Goal: Task Accomplishment & Management: Manage account settings

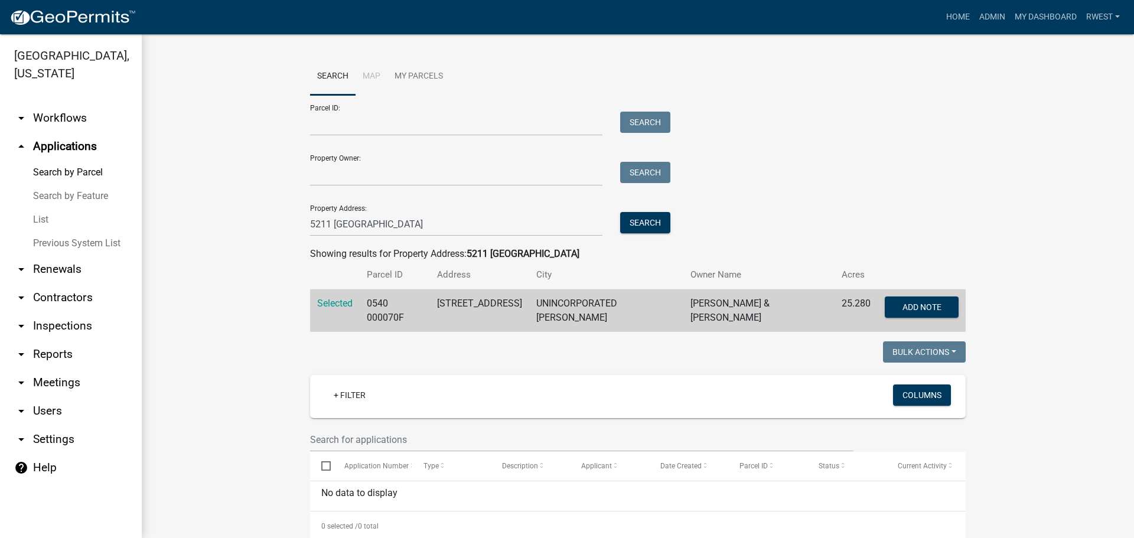
click at [50, 425] on link "arrow_drop_down Settings" at bounding box center [71, 439] width 142 height 28
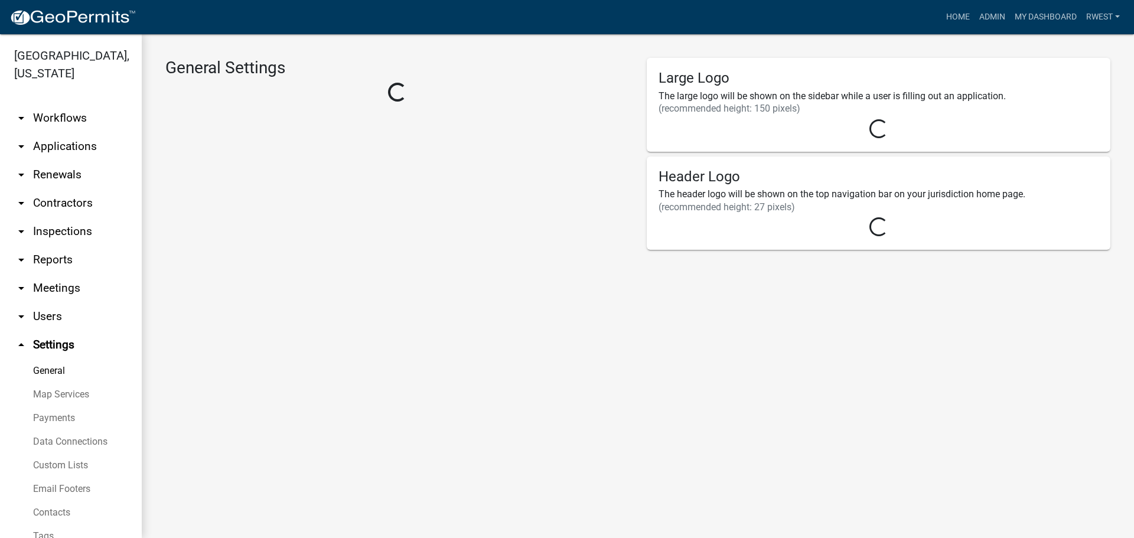
select select "f3ba5a91-7966-4b64-ba08-5dcd87fd854a"
select select "GA"
select select "Eastern Standard Time"
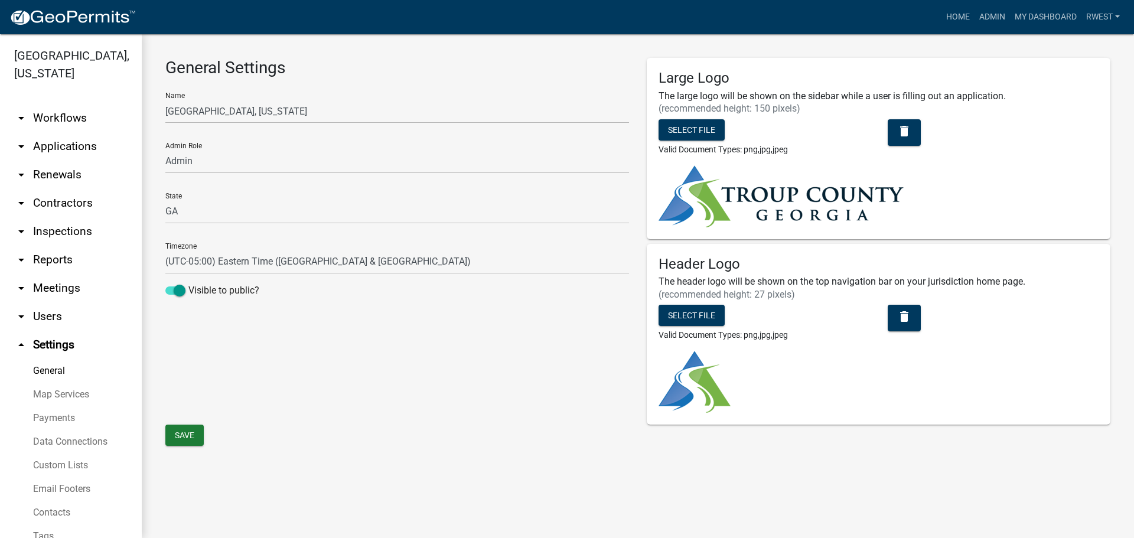
scroll to position [43, 0]
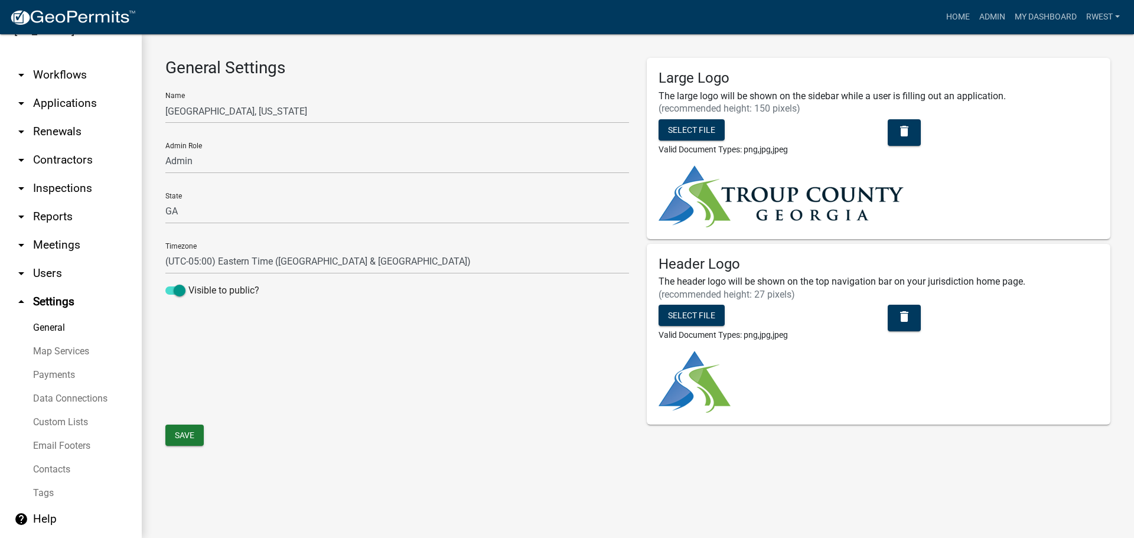
click at [51, 469] on link "Contacts" at bounding box center [71, 470] width 142 height 24
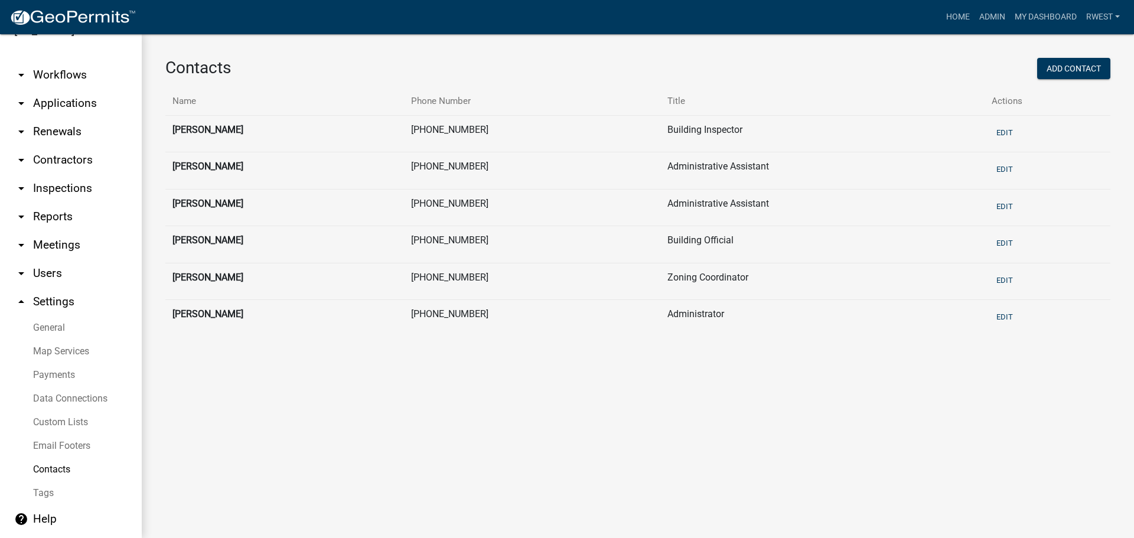
click at [51, 271] on link "arrow_drop_down Users" at bounding box center [71, 273] width 142 height 28
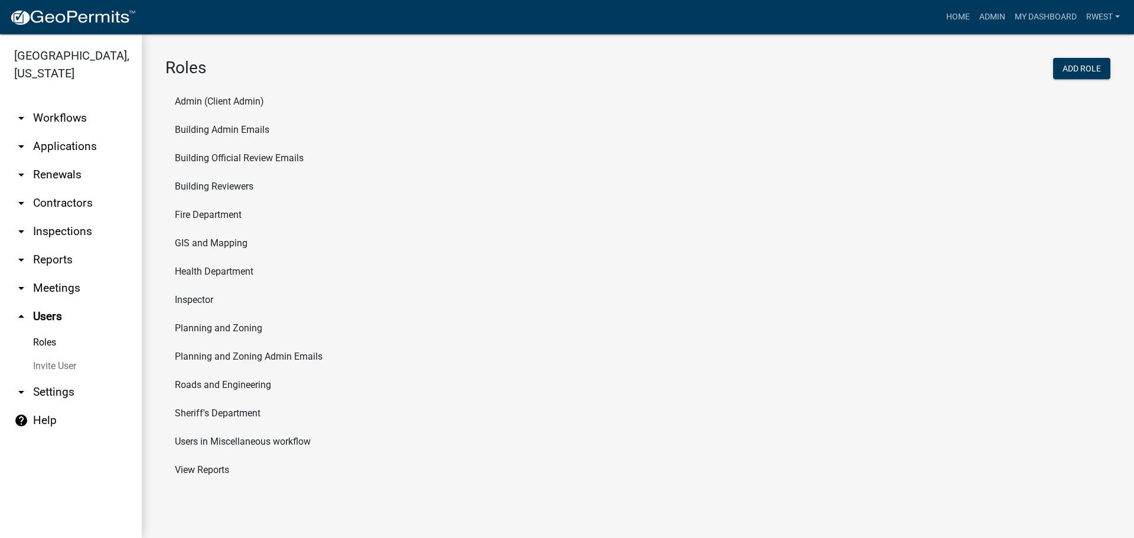
click at [53, 104] on link "arrow_drop_down Workflows" at bounding box center [71, 118] width 142 height 28
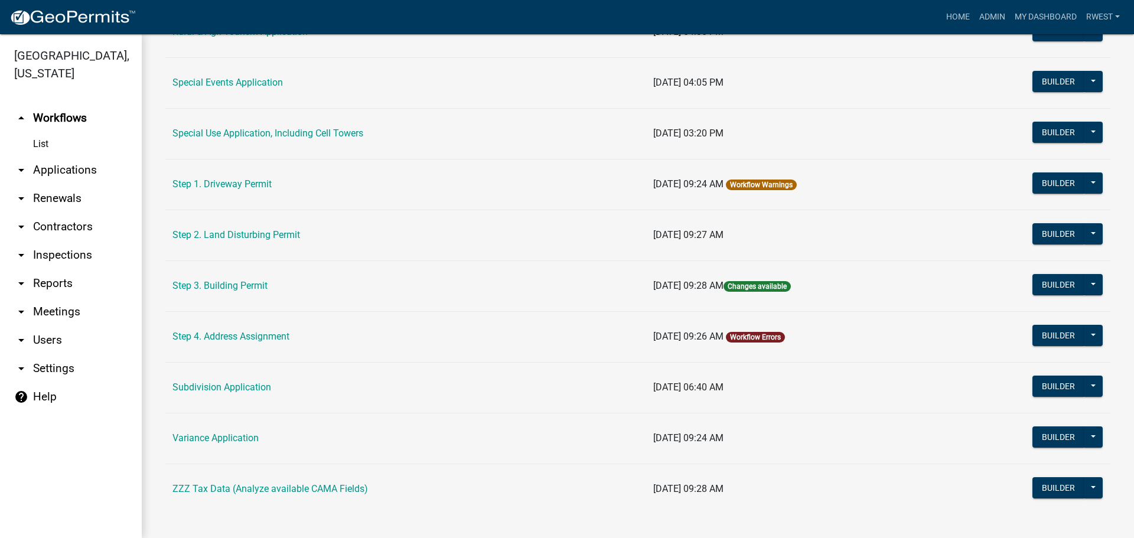
scroll to position [563, 0]
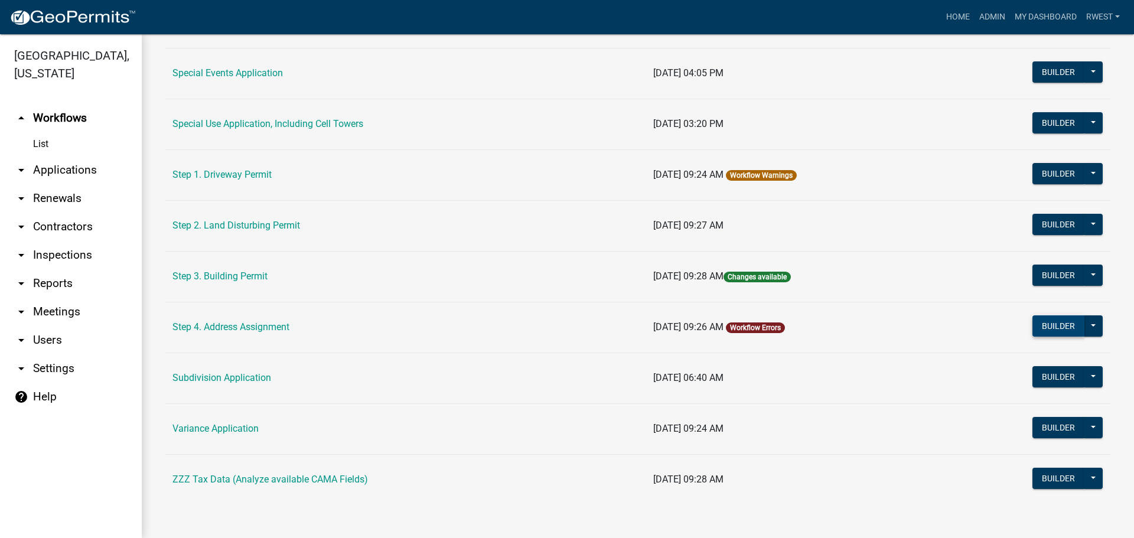
click at [1062, 327] on button "Builder" at bounding box center [1058, 325] width 52 height 21
select select
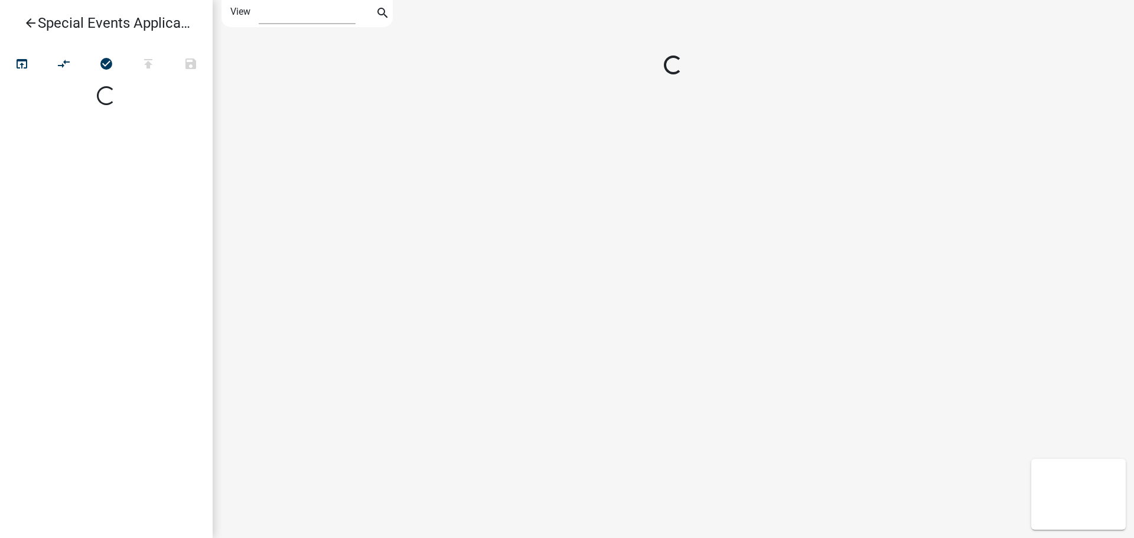
select select
select select "1"
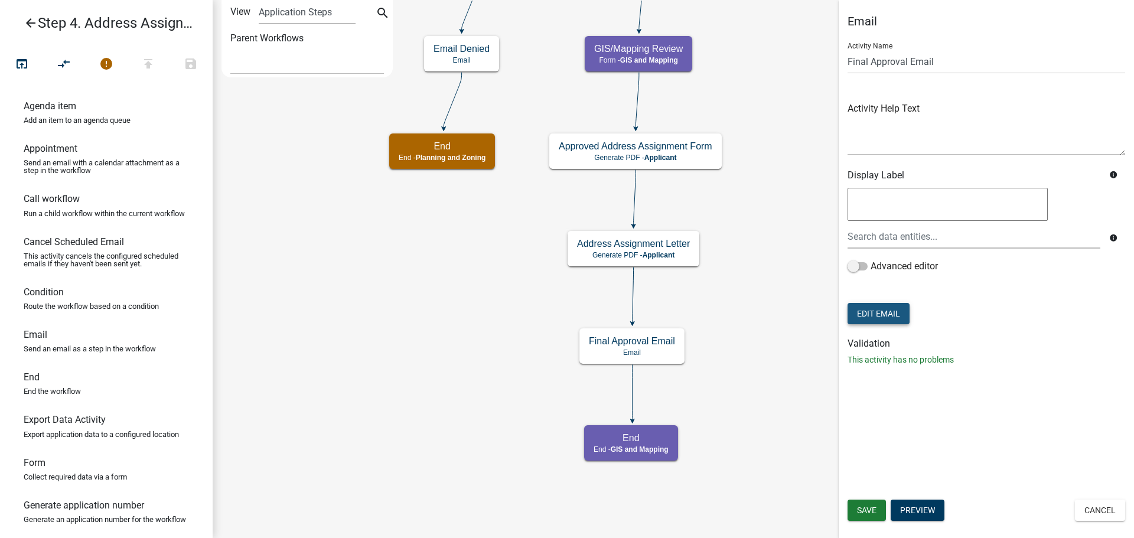
click at [893, 314] on button "Edit Email" at bounding box center [878, 313] width 62 height 21
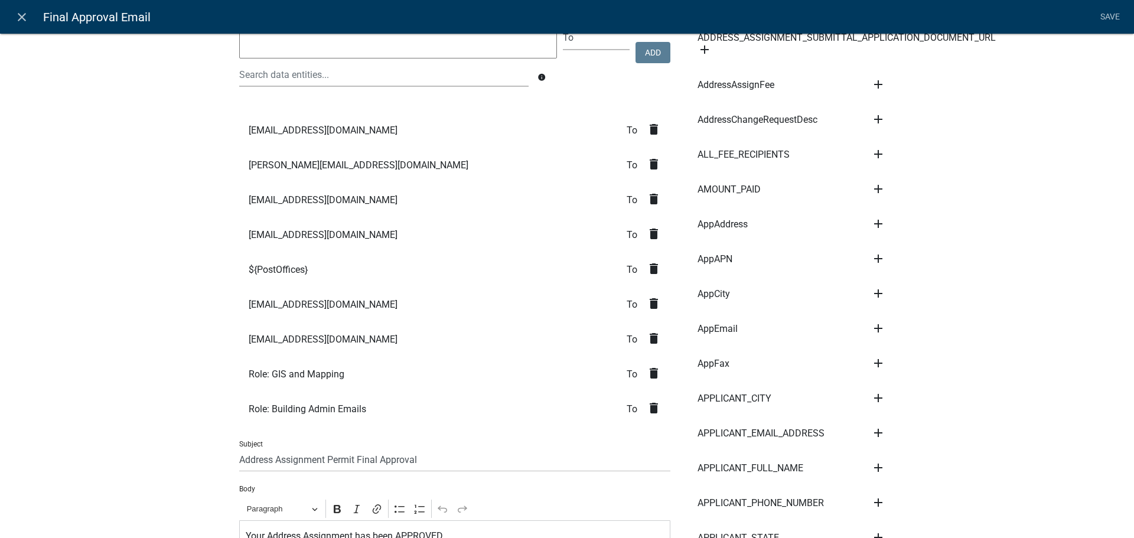
scroll to position [118, 0]
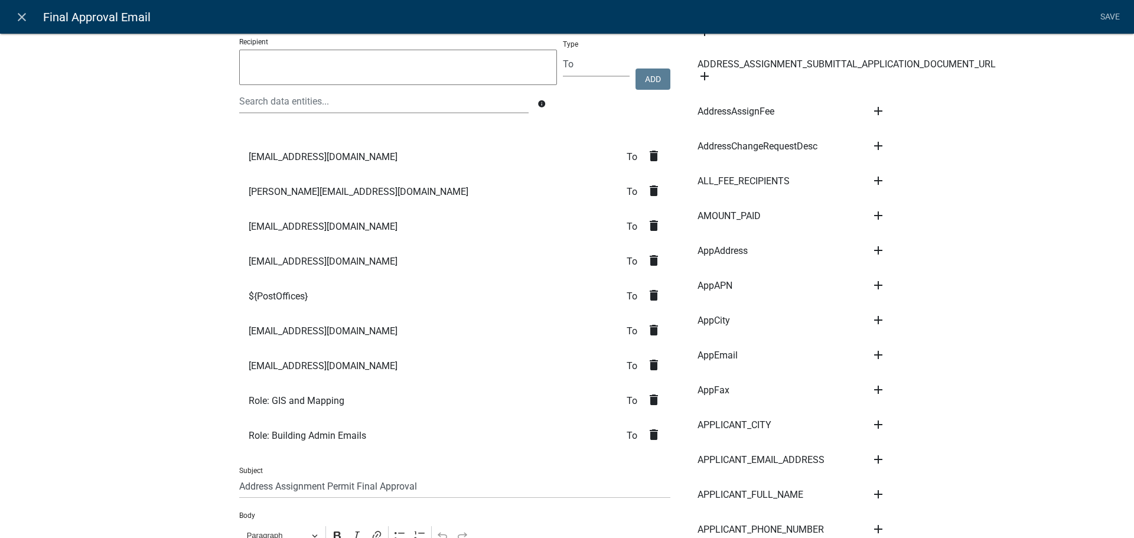
click at [314, 330] on span "[EMAIL_ADDRESS][DOMAIN_NAME]" at bounding box center [323, 330] width 149 height 9
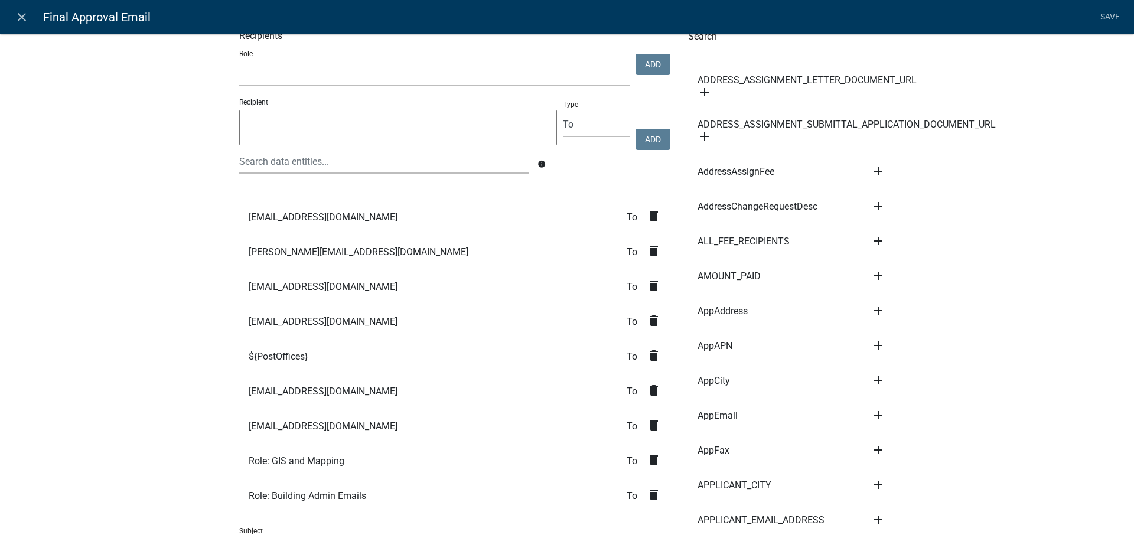
scroll to position [0, 0]
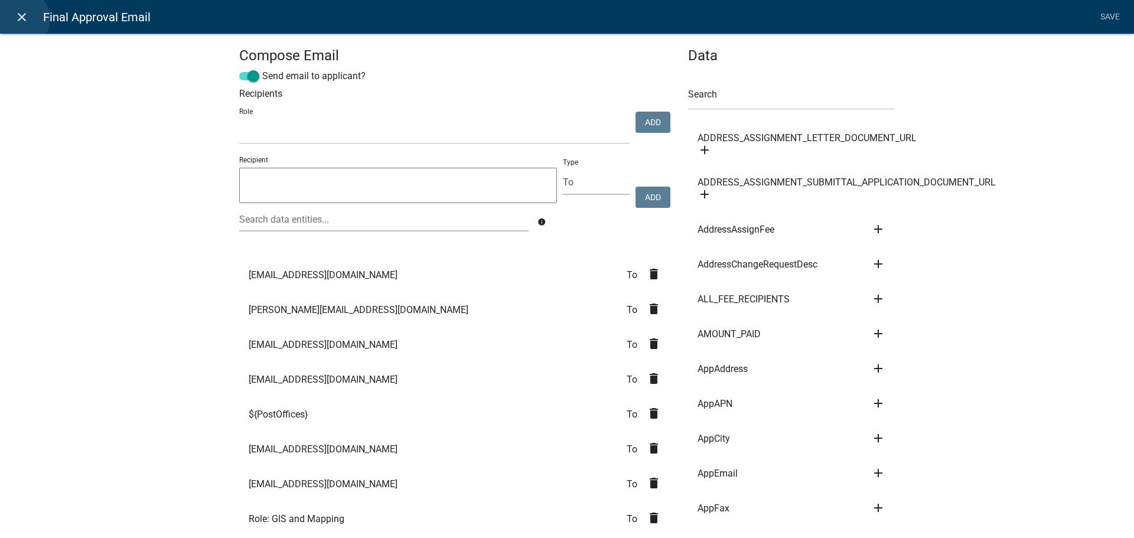
click at [20, 19] on icon "close" at bounding box center [22, 17] width 14 height 14
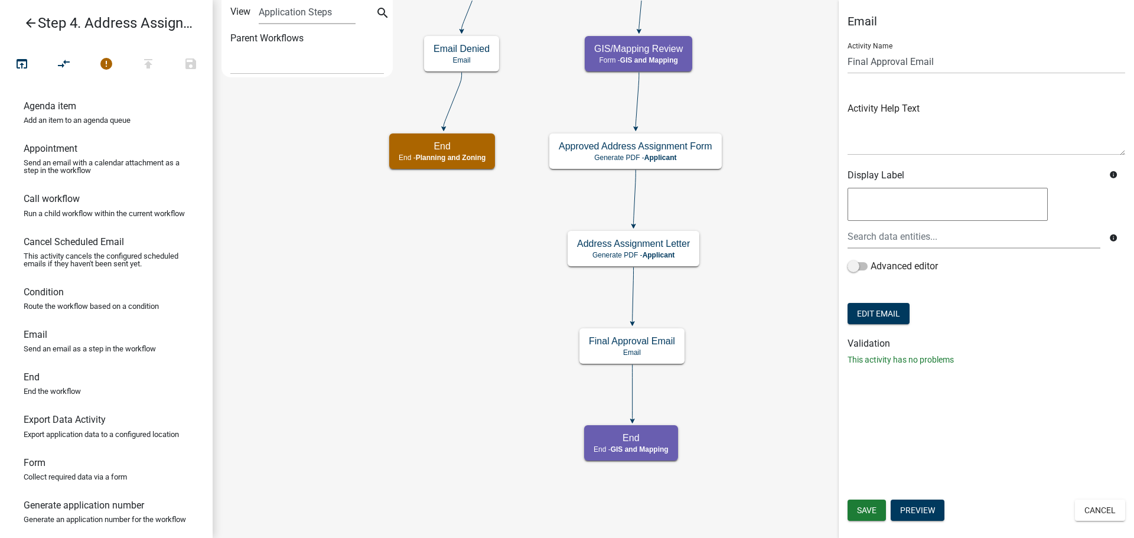
click at [28, 22] on icon "arrow_back" at bounding box center [31, 24] width 14 height 17
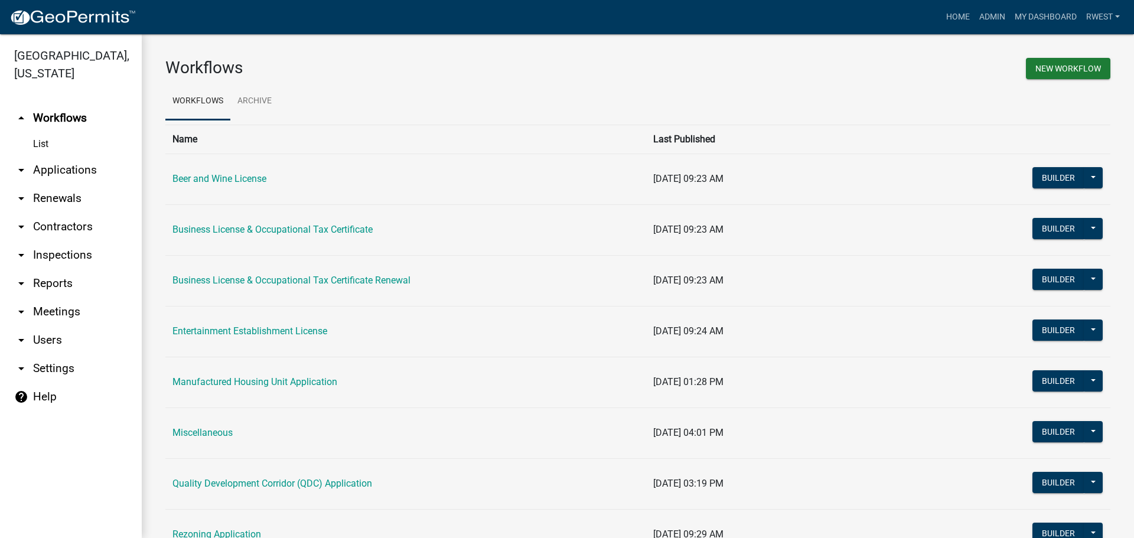
click at [63, 354] on link "arrow_drop_down Settings" at bounding box center [71, 368] width 142 height 28
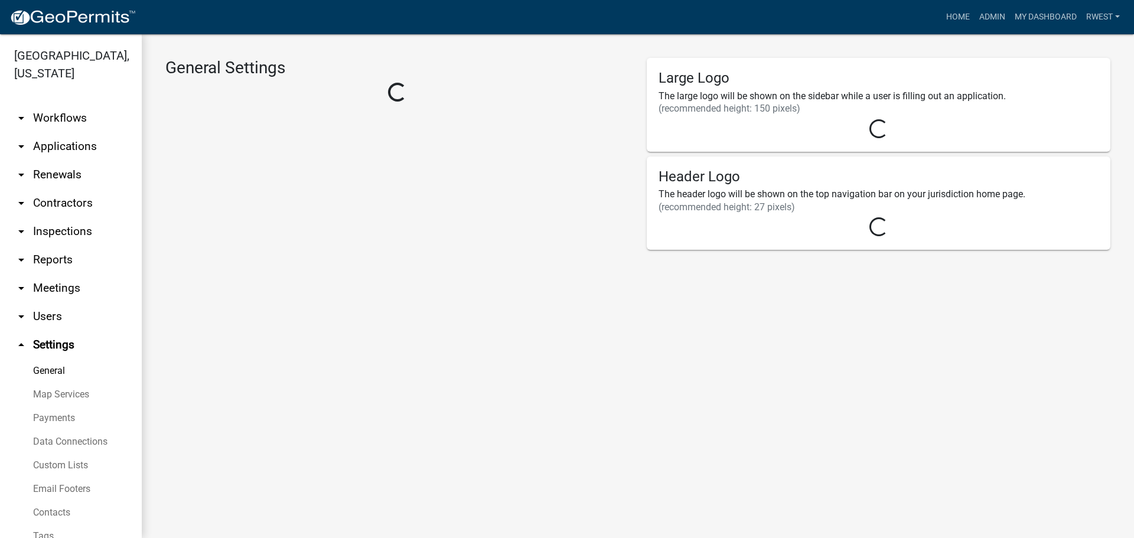
select select "f3ba5a91-7966-4b64-ba08-5dcd87fd854a"
select select "GA"
select select "Eastern Standard Time"
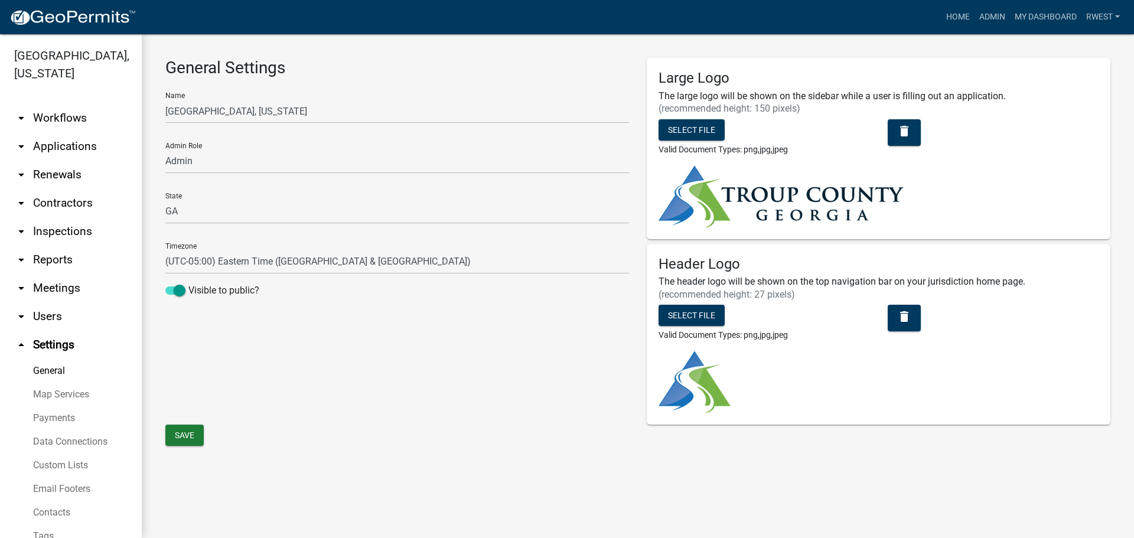
click at [69, 463] on link "Custom Lists" at bounding box center [71, 465] width 142 height 24
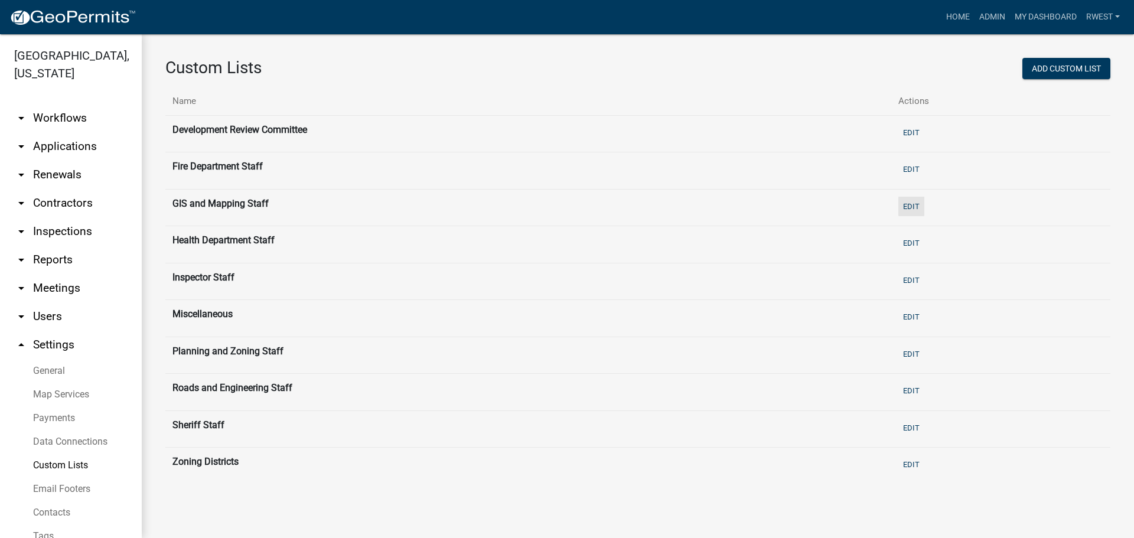
click at [914, 208] on button "Edit" at bounding box center [911, 206] width 26 height 19
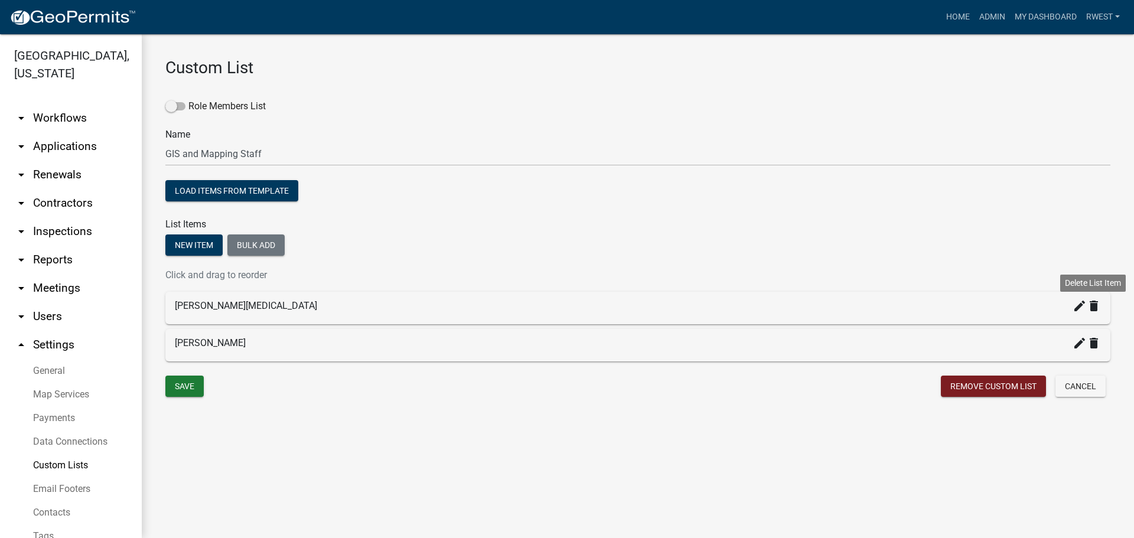
click at [1094, 307] on icon "delete" at bounding box center [1093, 306] width 14 height 14
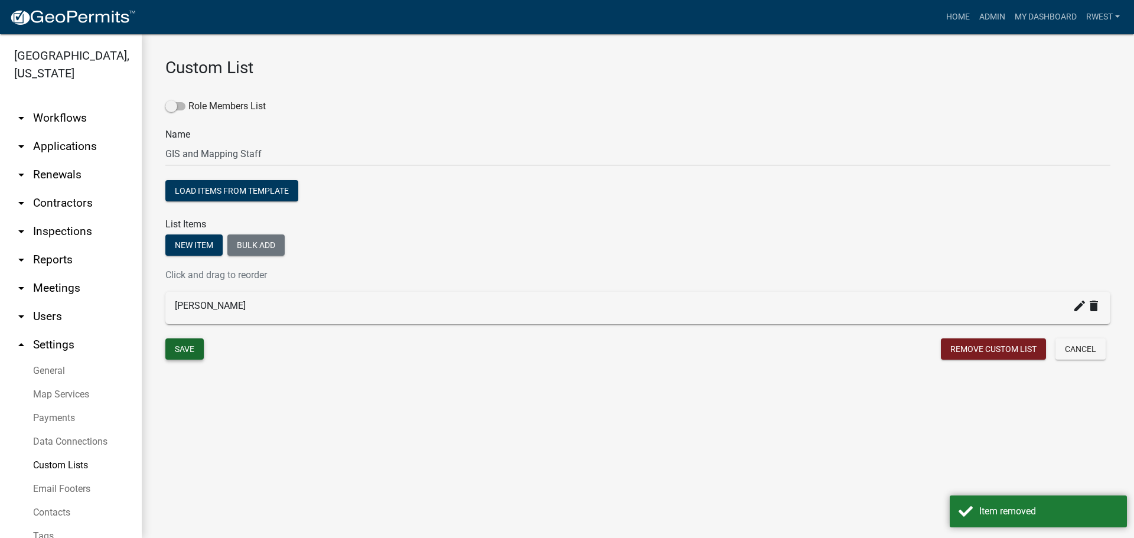
click at [183, 354] on button "Save" at bounding box center [184, 348] width 38 height 21
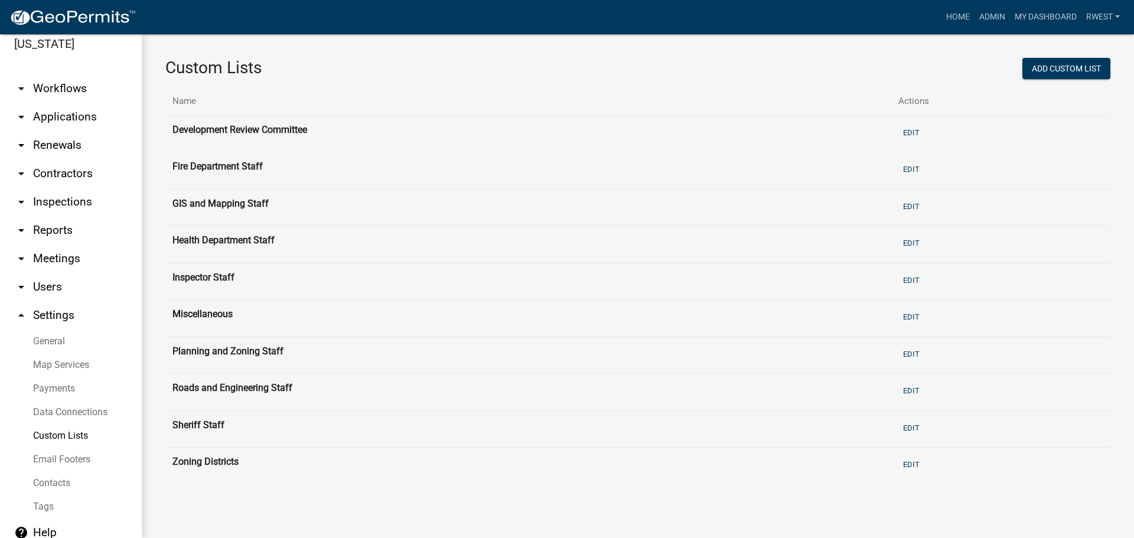
scroll to position [43, 0]
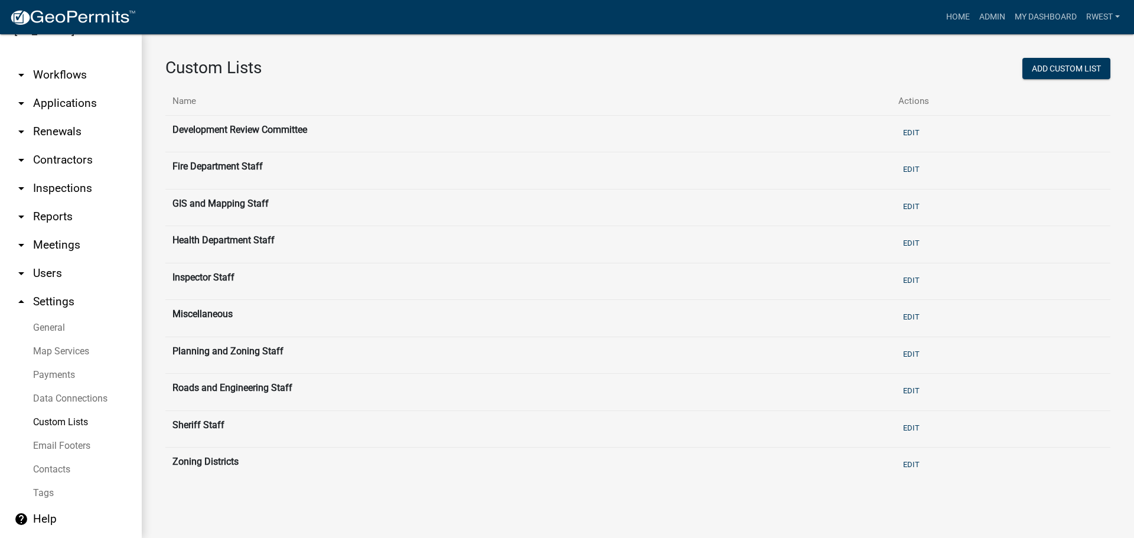
click at [51, 469] on link "Contacts" at bounding box center [71, 470] width 142 height 24
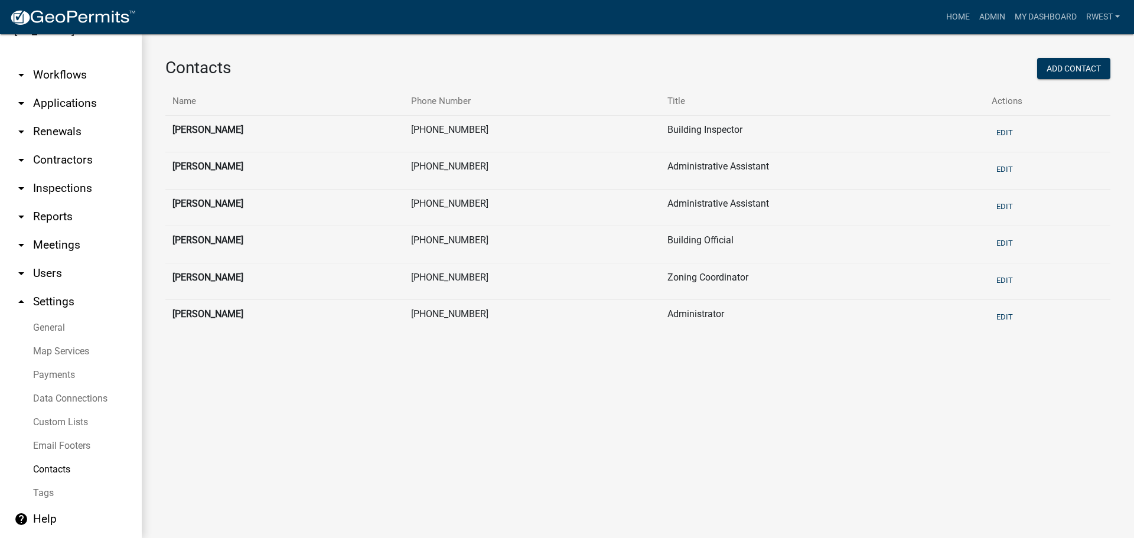
click at [61, 419] on link "Custom Lists" at bounding box center [71, 422] width 142 height 24
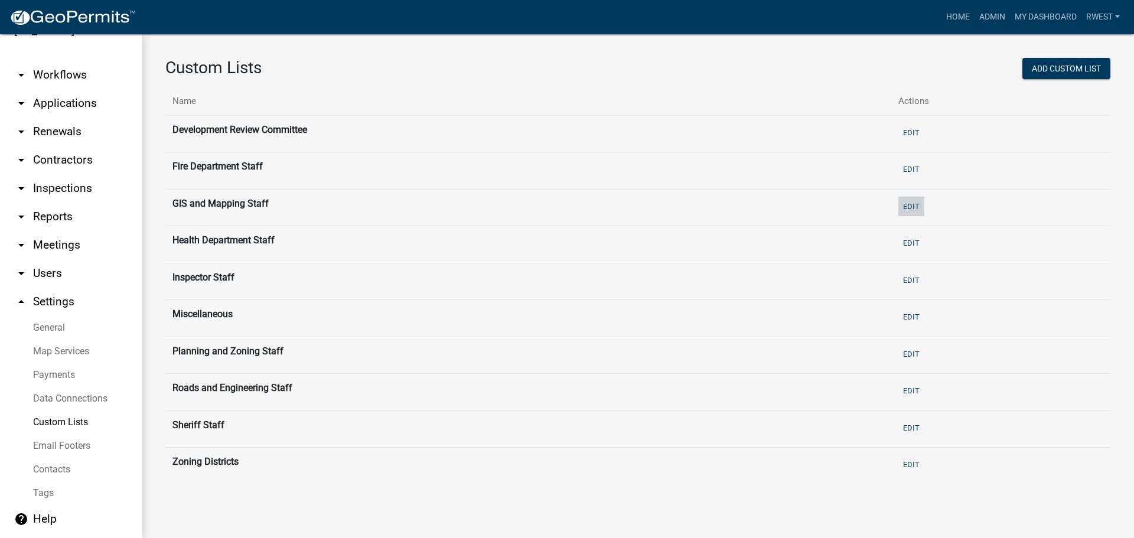
click at [916, 207] on button "Edit" at bounding box center [911, 206] width 26 height 19
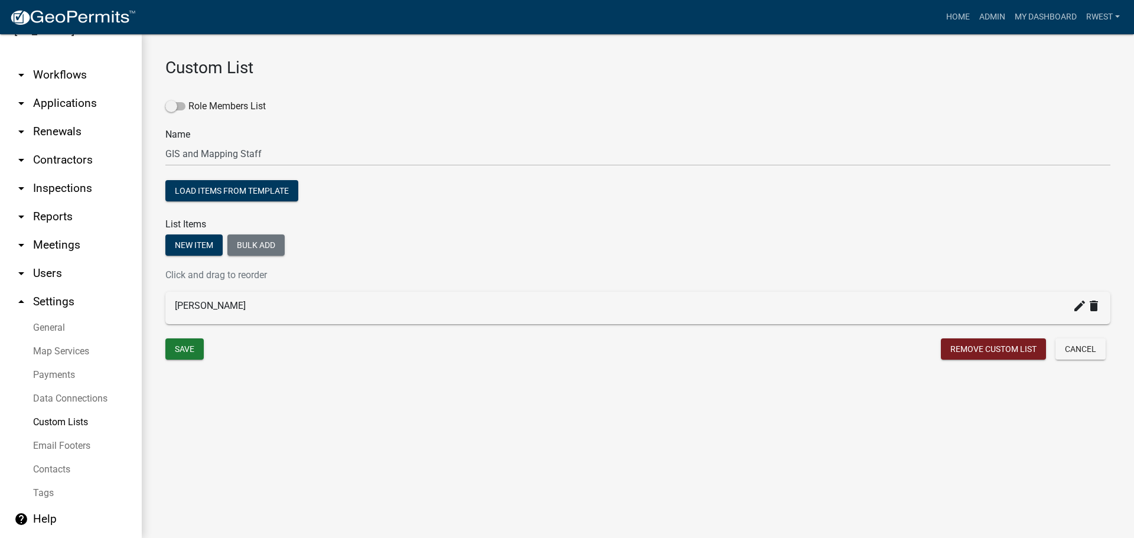
click at [50, 332] on link "General" at bounding box center [71, 328] width 142 height 24
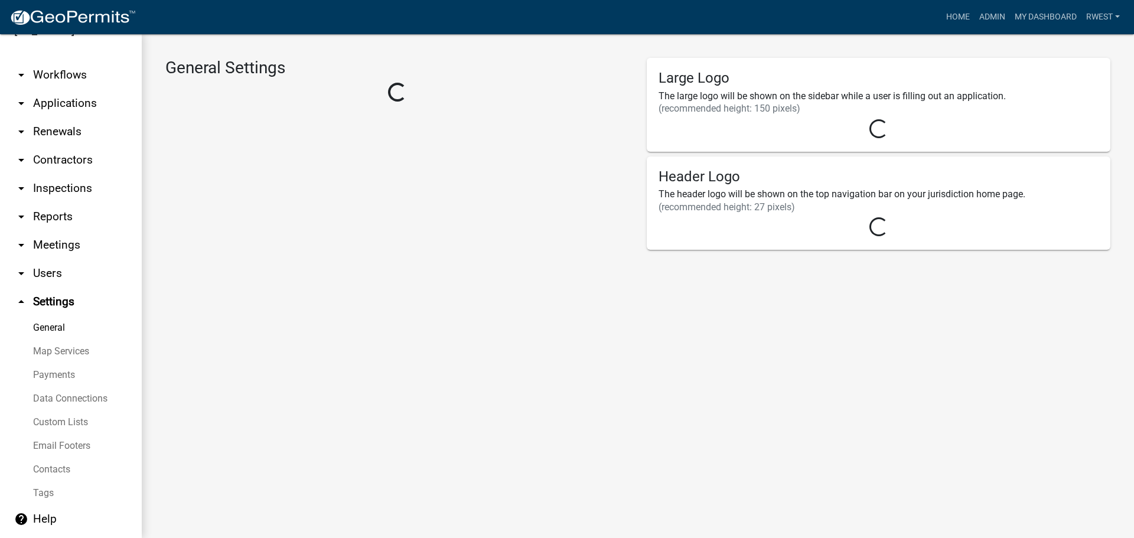
select select "f3ba5a91-7966-4b64-ba08-5dcd87fd854a"
select select "GA"
select select "Eastern Standard Time"
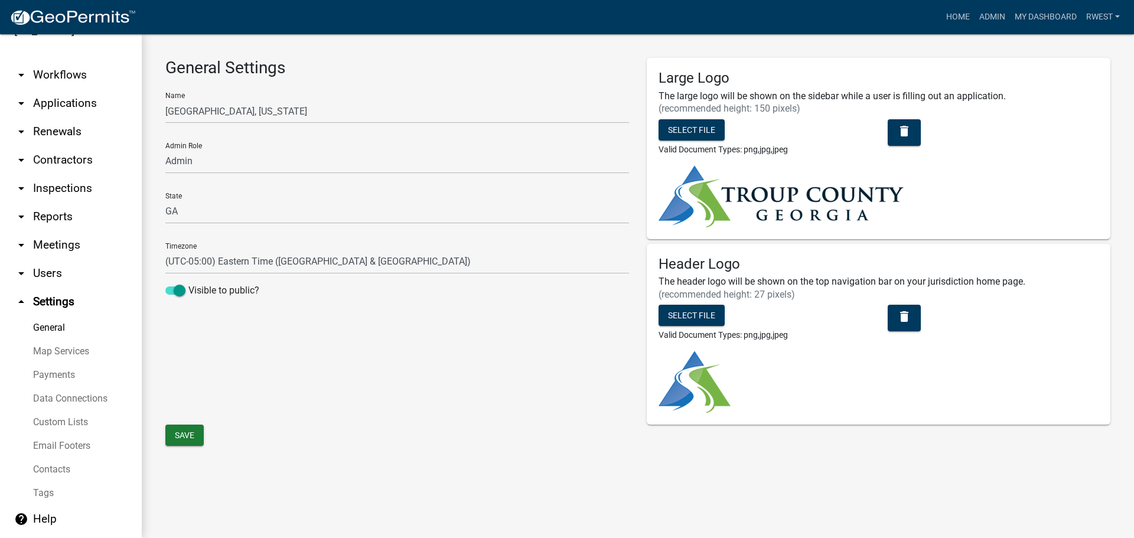
click at [50, 354] on link "Map Services" at bounding box center [71, 351] width 142 height 24
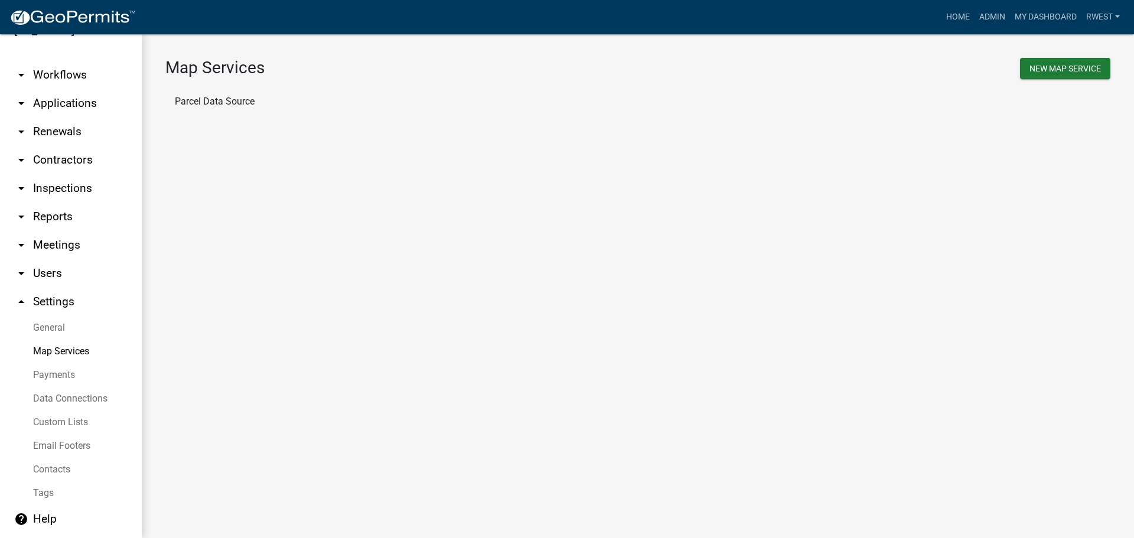
click at [53, 377] on link "Payments" at bounding box center [71, 375] width 142 height 24
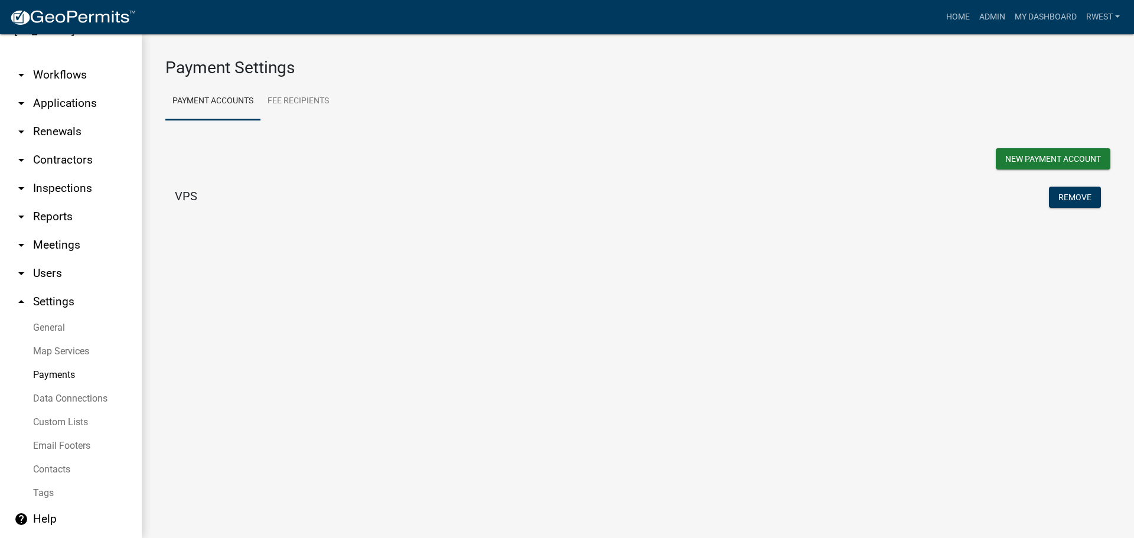
click at [58, 401] on link "Data Connections" at bounding box center [71, 399] width 142 height 24
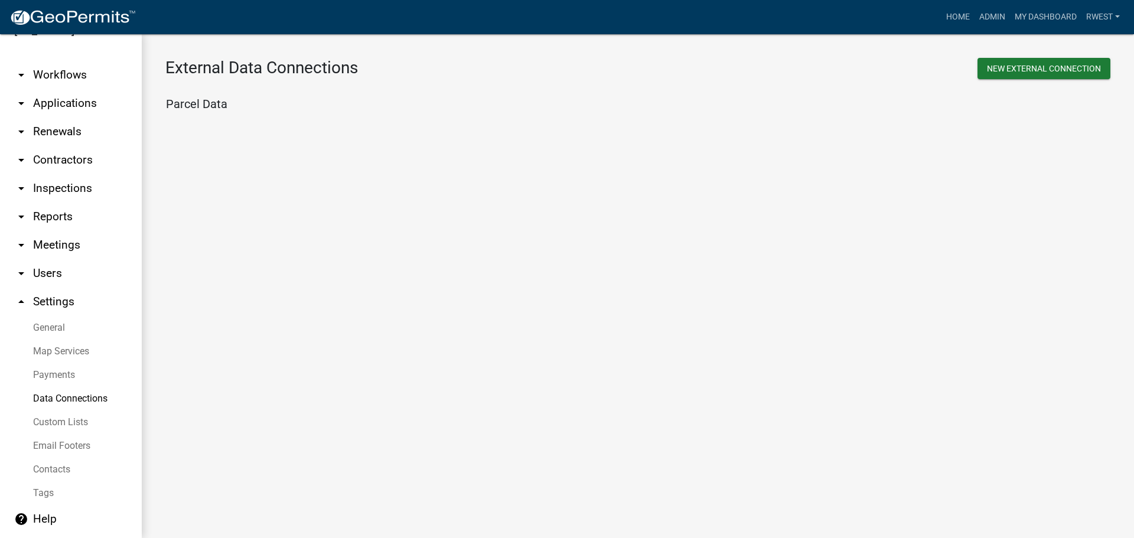
click at [65, 430] on link "Custom Lists" at bounding box center [71, 422] width 142 height 24
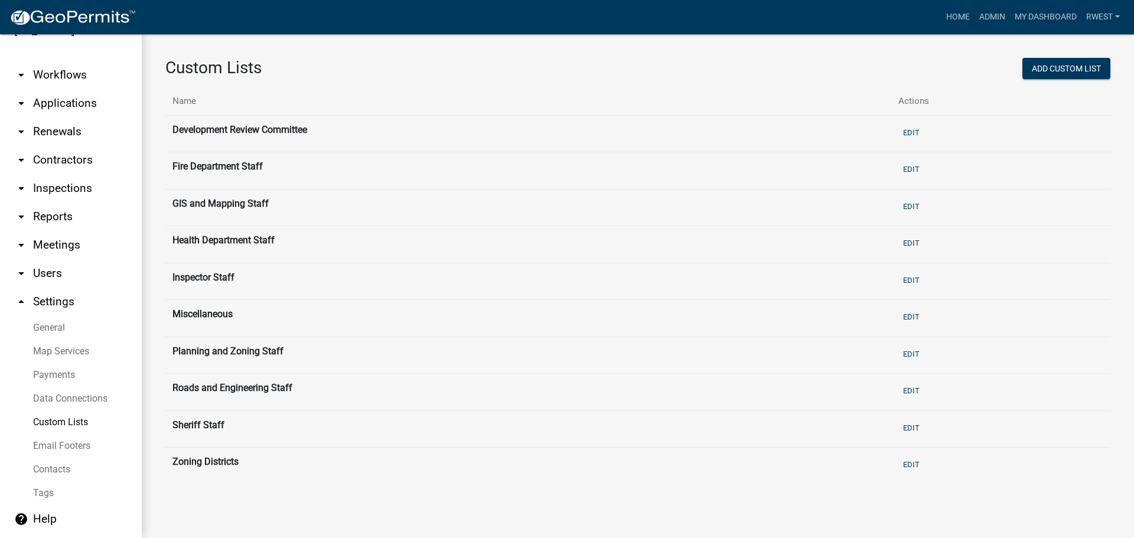
click at [55, 469] on link "Contacts" at bounding box center [71, 470] width 142 height 24
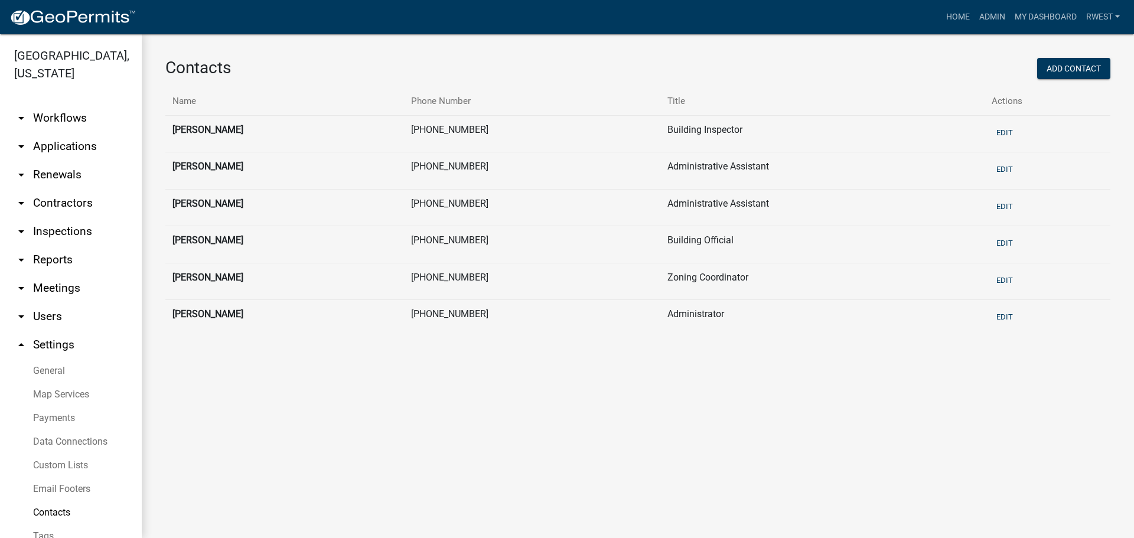
click at [49, 373] on link "General" at bounding box center [71, 371] width 142 height 24
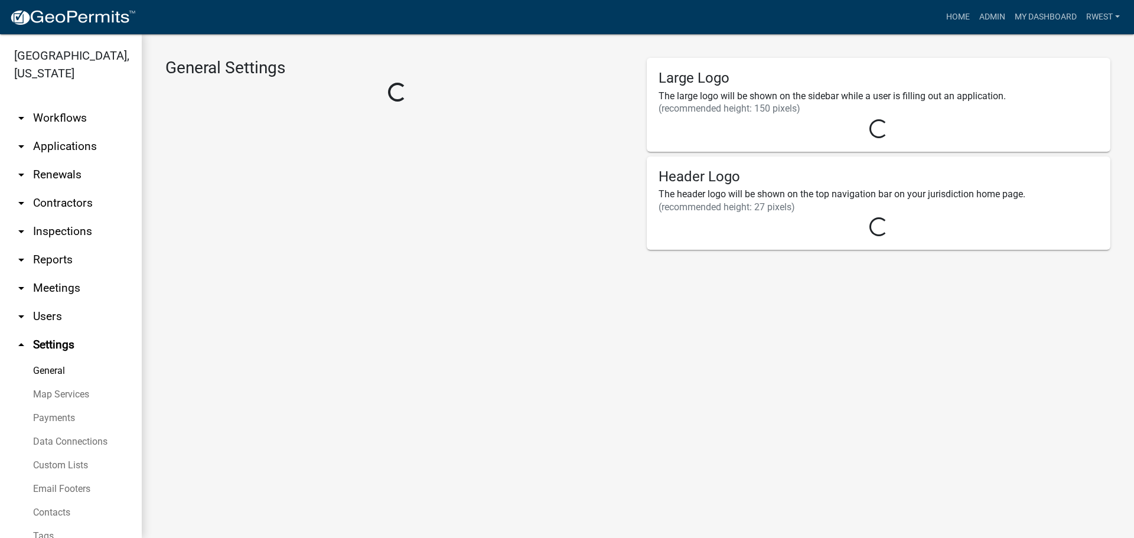
select select "f3ba5a91-7966-4b64-ba08-5dcd87fd854a"
select select "GA"
select select "Eastern Standard Time"
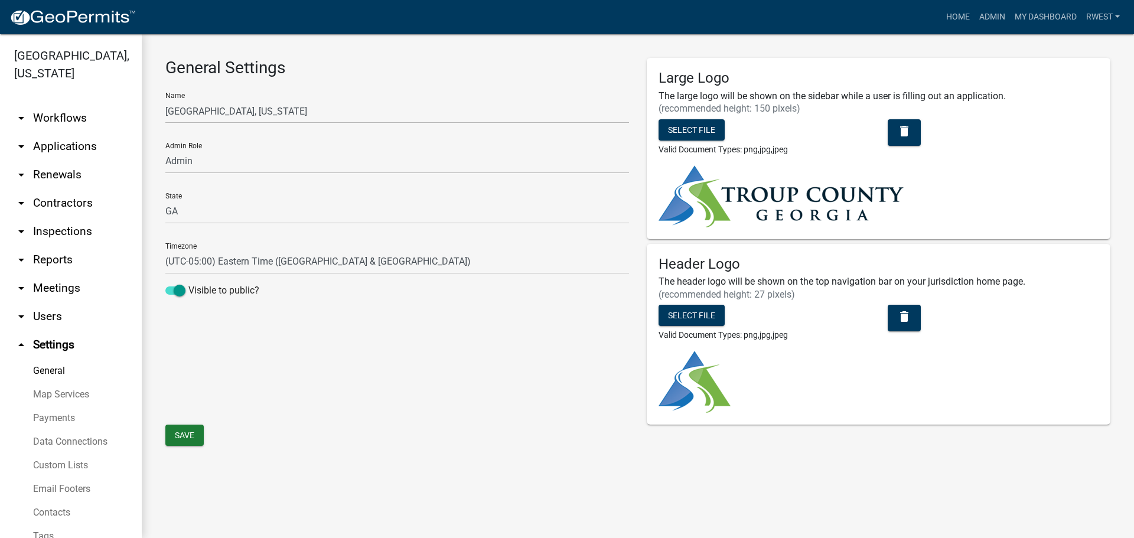
click at [78, 466] on link "Custom Lists" at bounding box center [71, 465] width 142 height 24
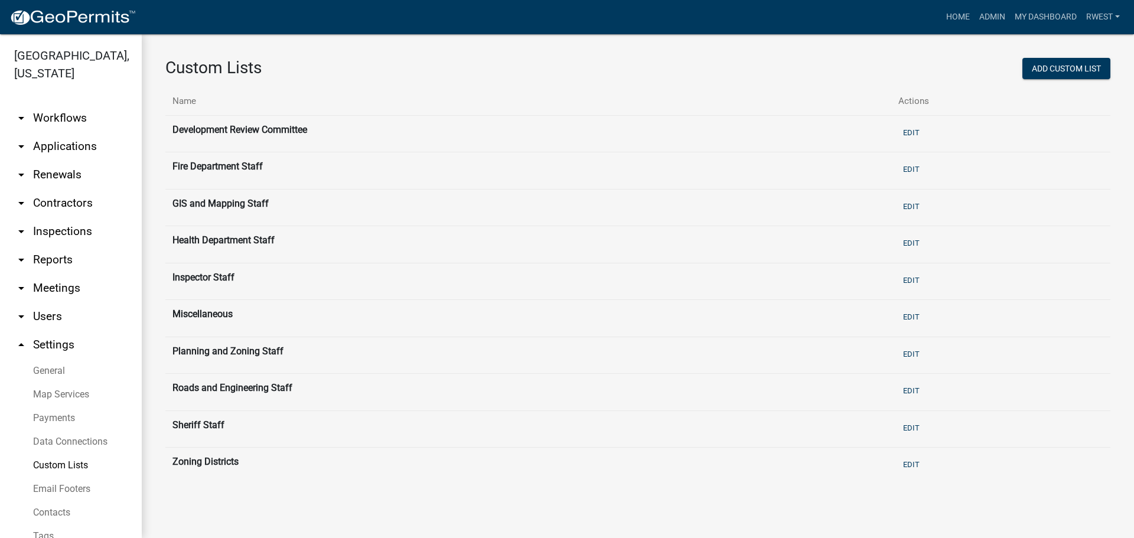
click at [61, 120] on link "arrow_drop_down Workflows" at bounding box center [71, 118] width 142 height 28
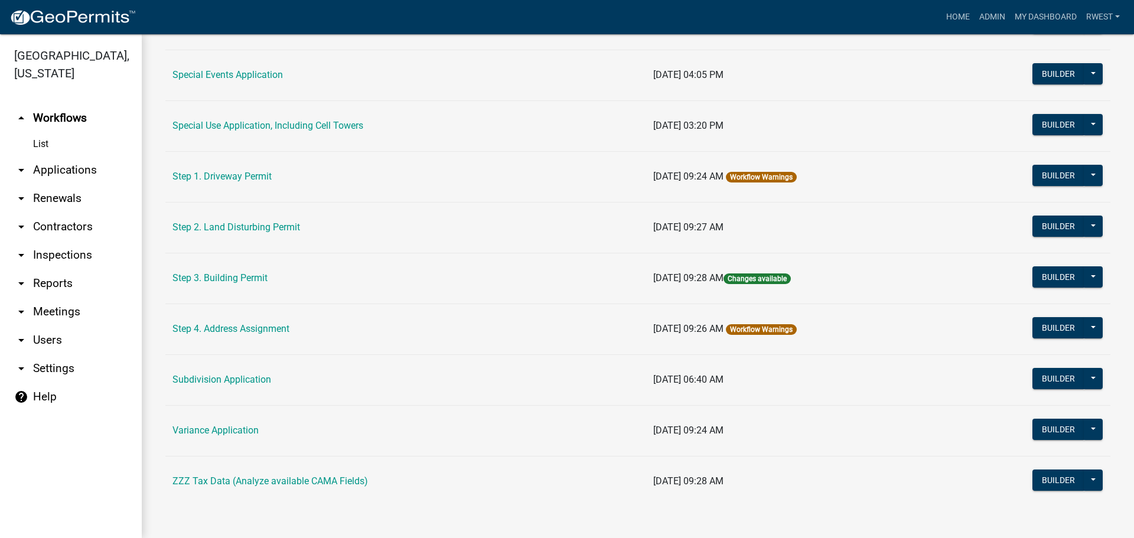
scroll to position [563, 0]
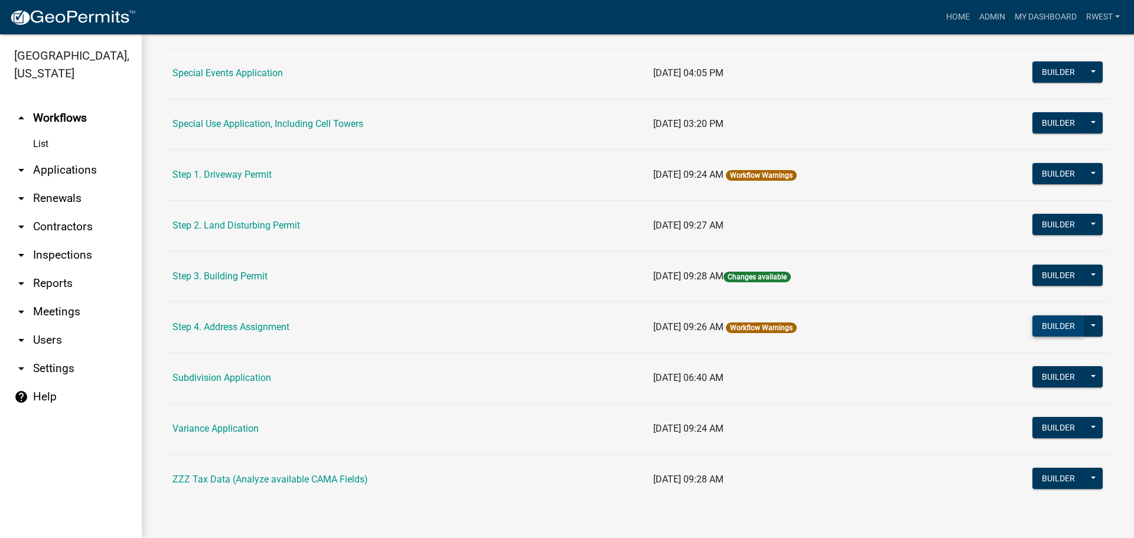
click at [1063, 327] on button "Builder" at bounding box center [1058, 325] width 52 height 21
select select
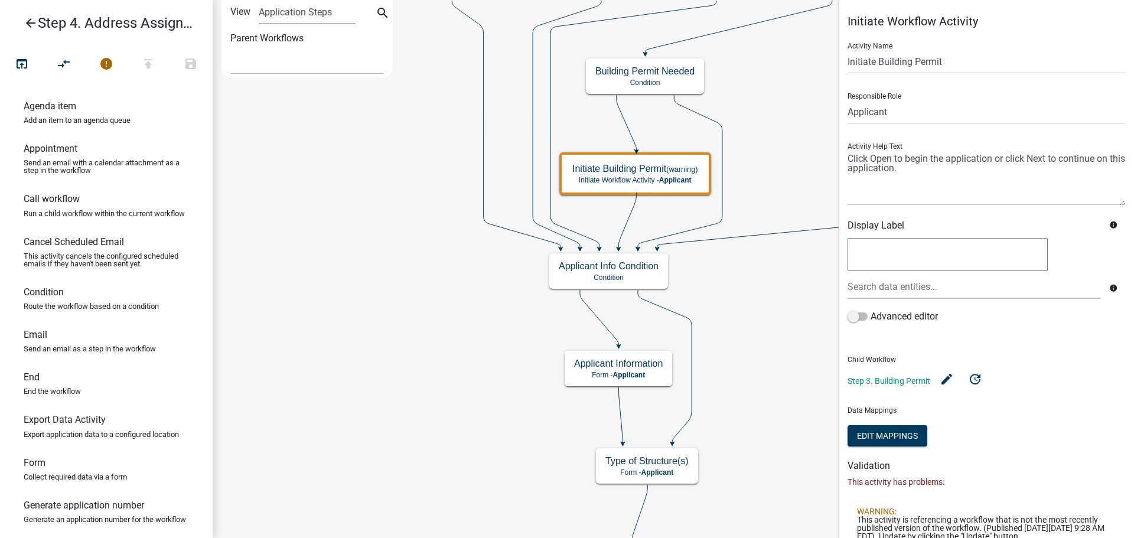
scroll to position [44, 0]
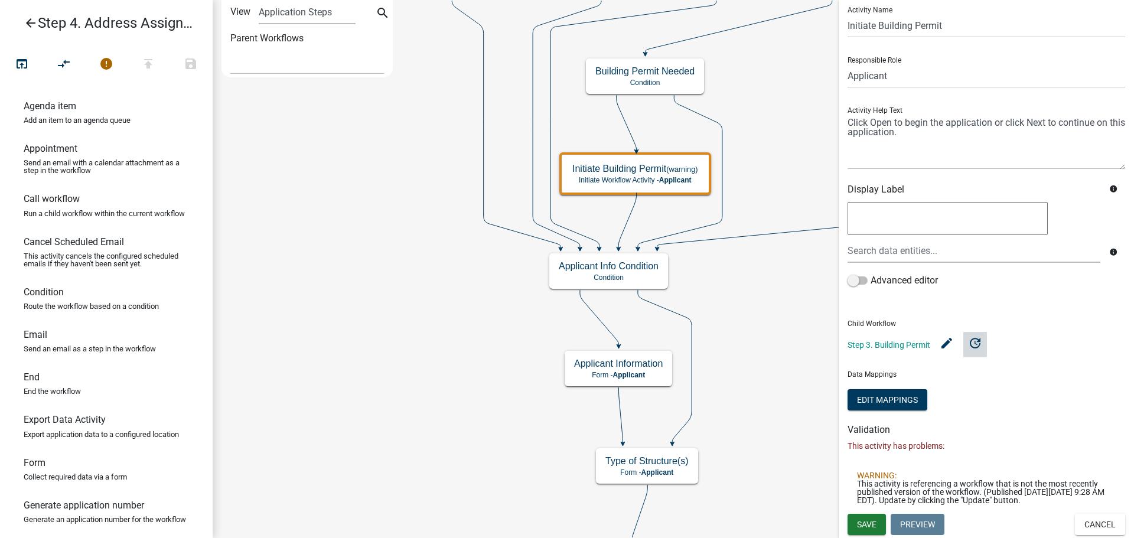
click at [977, 338] on icon "update" at bounding box center [975, 342] width 14 height 14
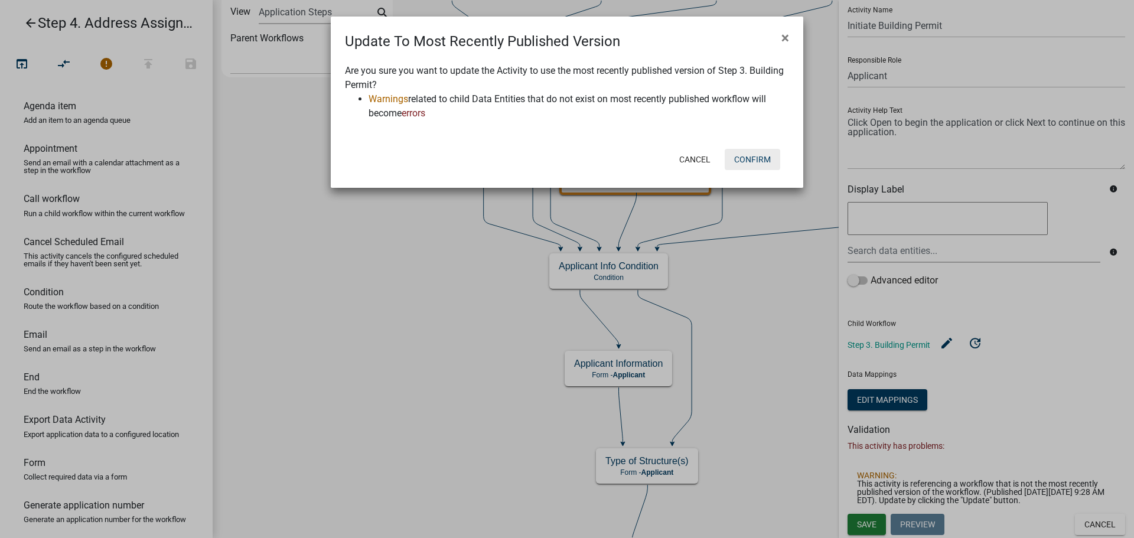
click at [752, 161] on button "Confirm" at bounding box center [751, 159] width 55 height 21
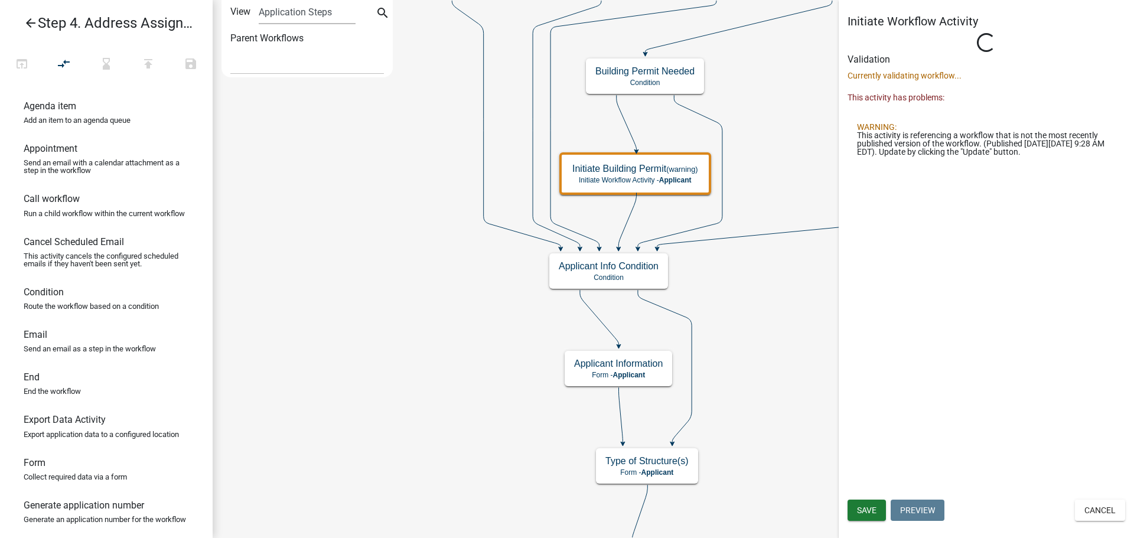
scroll to position [0, 0]
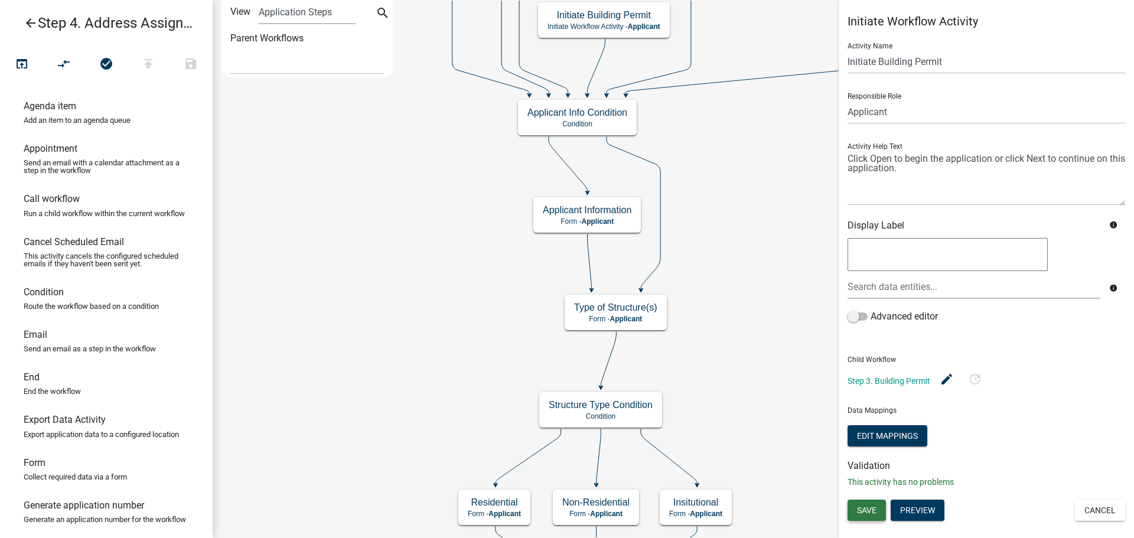
click at [871, 511] on span "Save" at bounding box center [866, 509] width 19 height 9
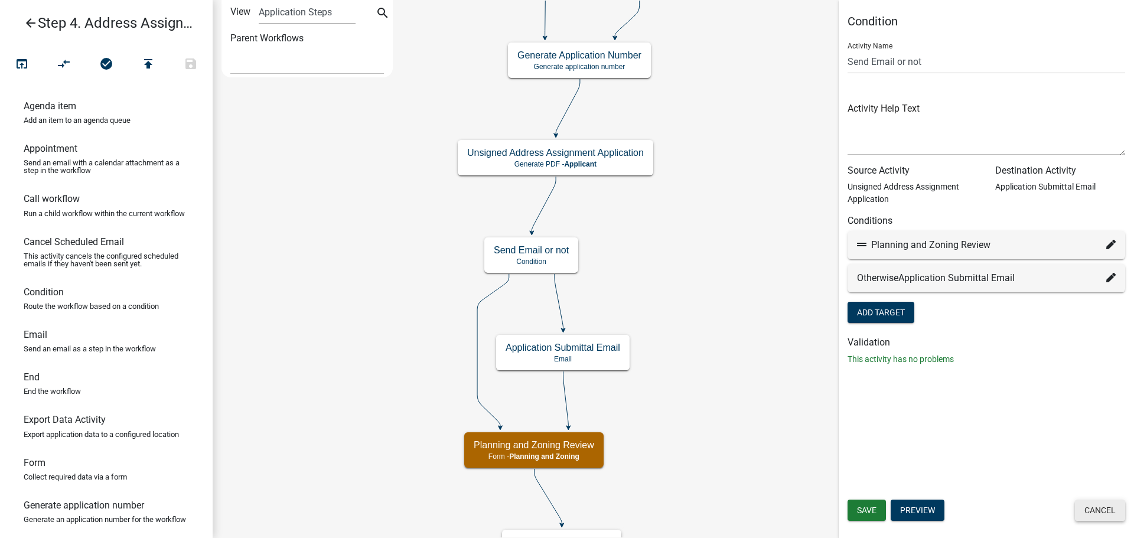
click at [1089, 514] on button "Cancel" at bounding box center [1100, 509] width 50 height 21
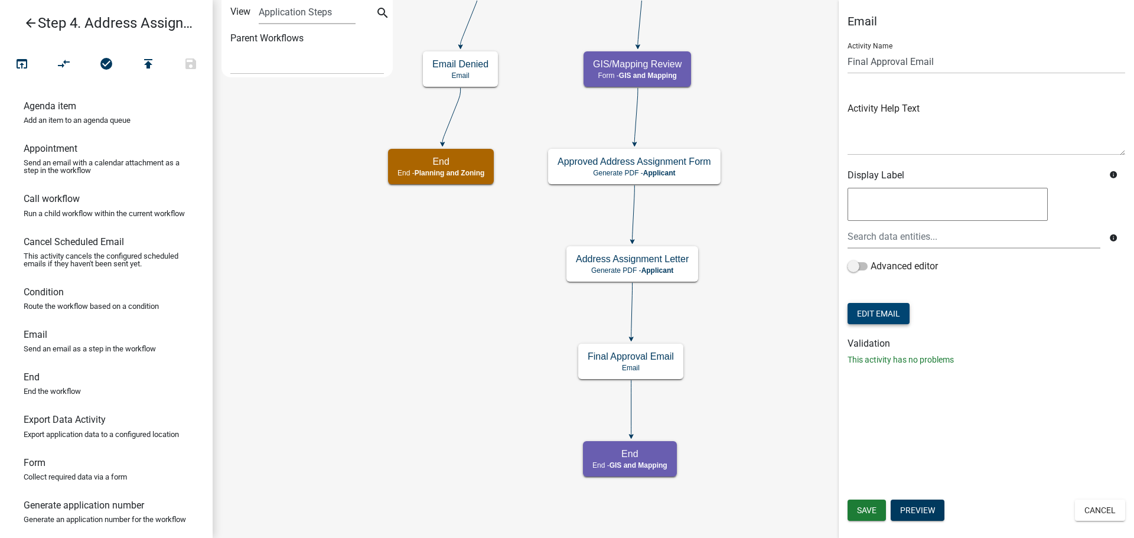
click at [883, 313] on button "Edit Email" at bounding box center [878, 313] width 62 height 21
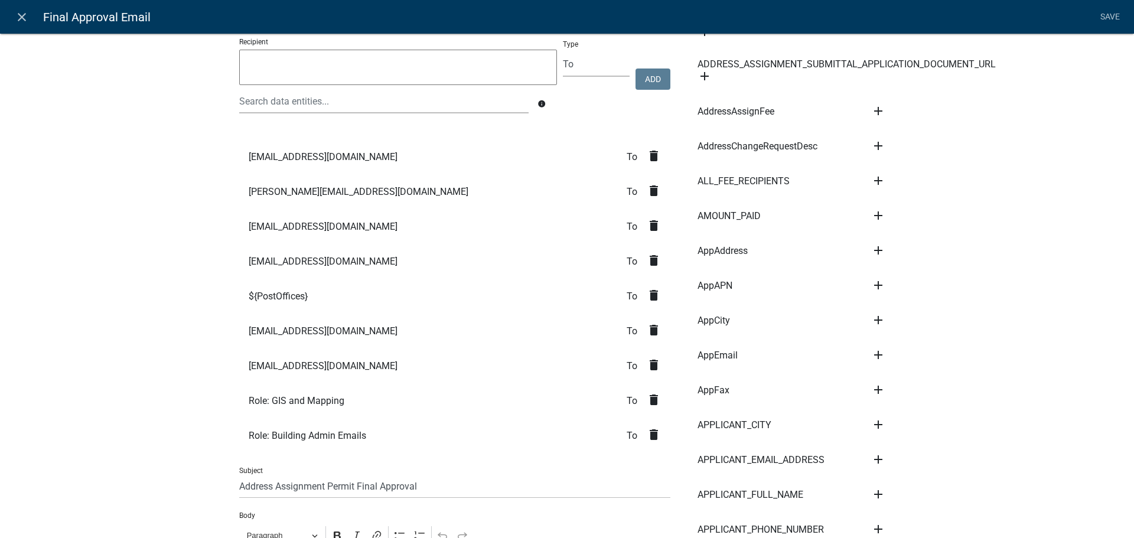
scroll to position [59, 0]
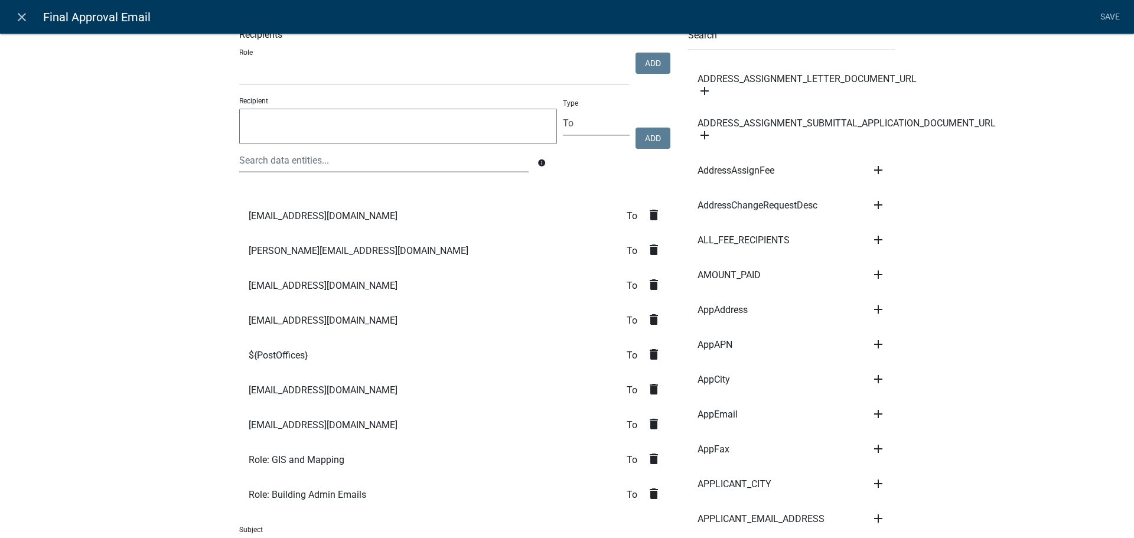
click at [323, 128] on textarea at bounding box center [398, 126] width 318 height 35
type textarea "[EMAIL_ADDRESS][DOMAIN_NAME]"
click at [657, 141] on button "Add" at bounding box center [652, 138] width 35 height 21
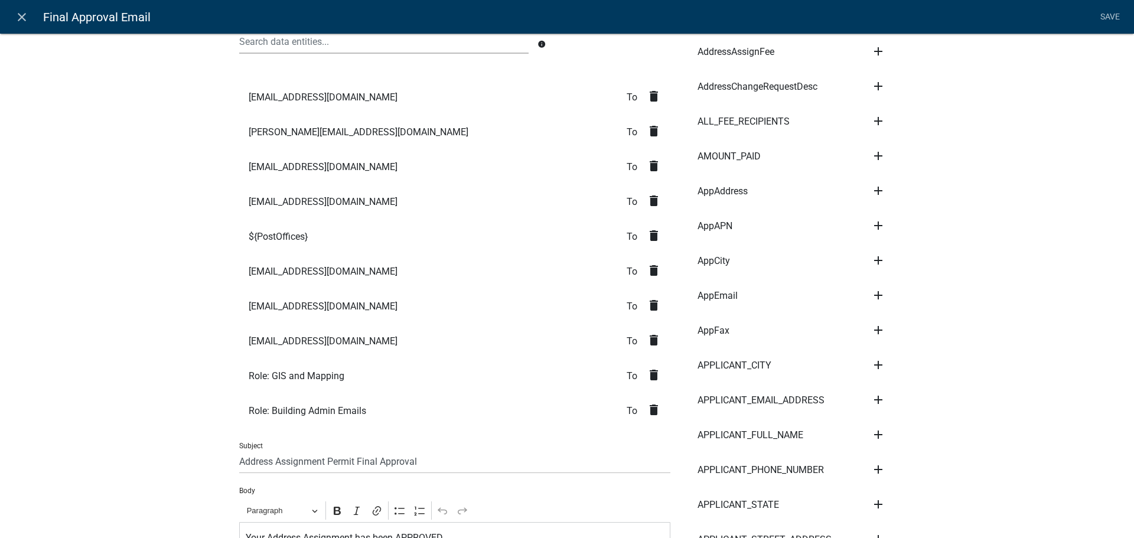
scroll to position [177, 0]
click at [649, 96] on icon "delete" at bounding box center [653, 97] width 14 height 14
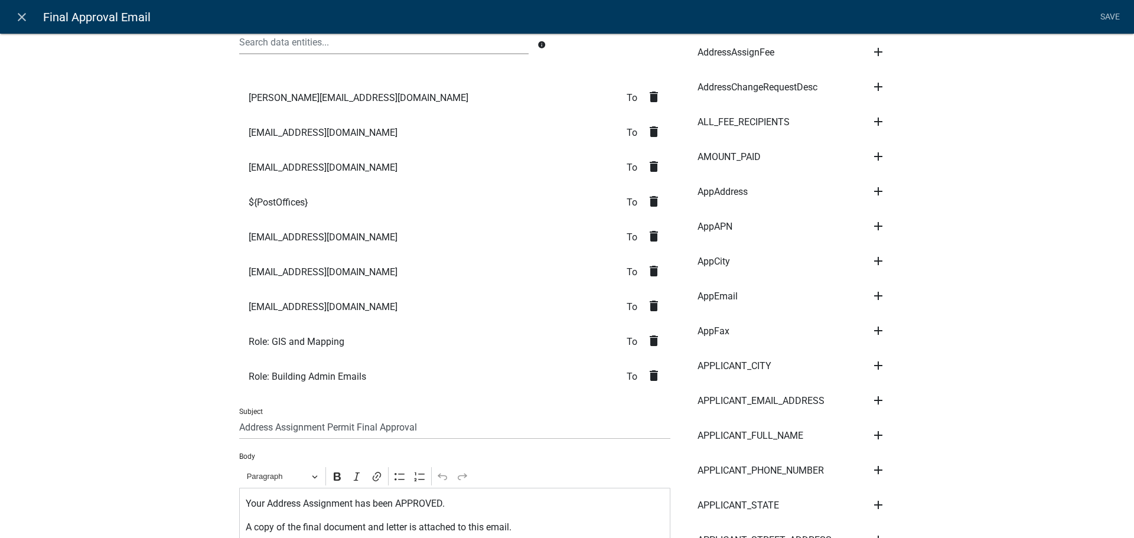
click at [649, 238] on icon "delete" at bounding box center [653, 236] width 14 height 14
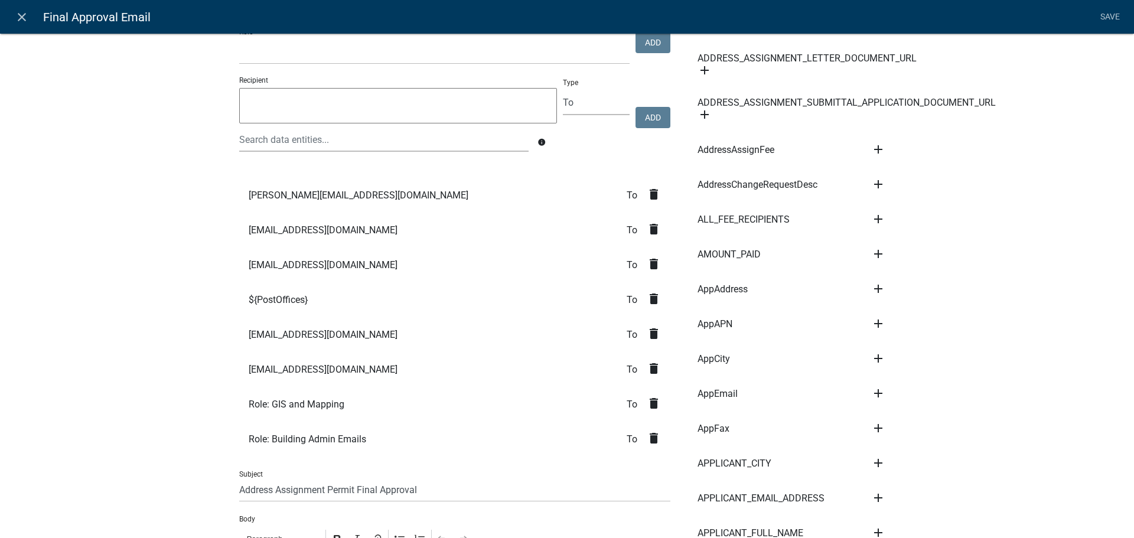
scroll to position [59, 0]
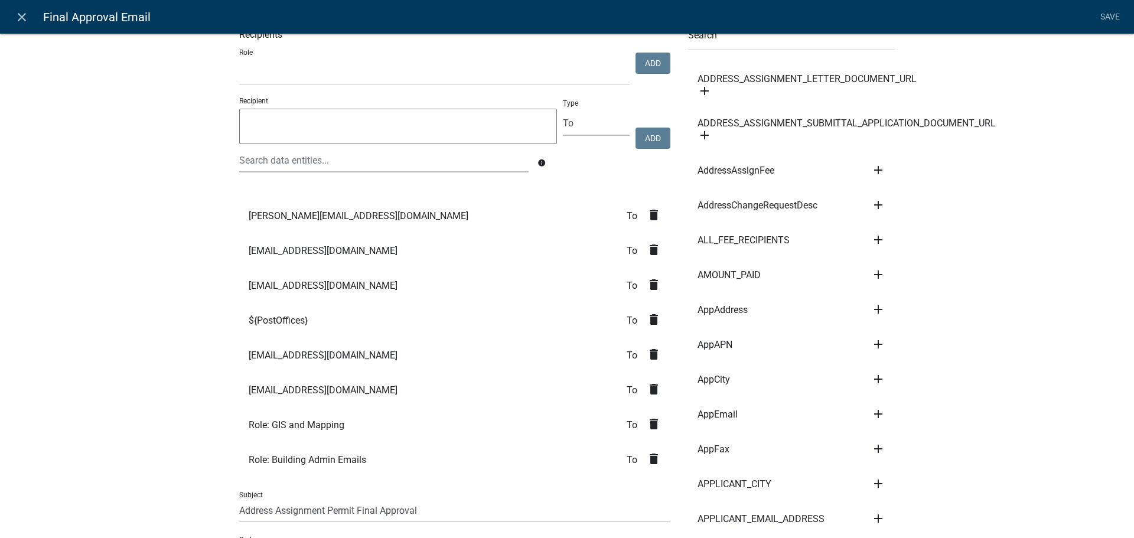
click at [265, 123] on textarea at bounding box center [398, 126] width 318 height 35
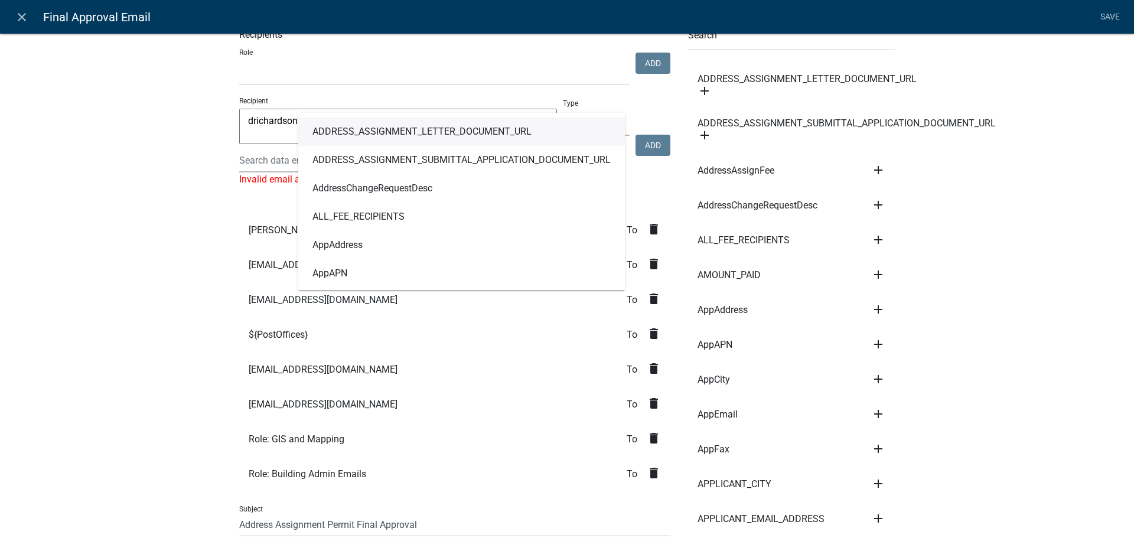
click at [265, 123] on textarea "drichardson@" at bounding box center [398, 126] width 318 height 35
click at [273, 141] on textarea "drichardson@" at bounding box center [398, 126] width 318 height 35
click at [516, 331] on li "${PostOffices} To delete" at bounding box center [454, 334] width 431 height 35
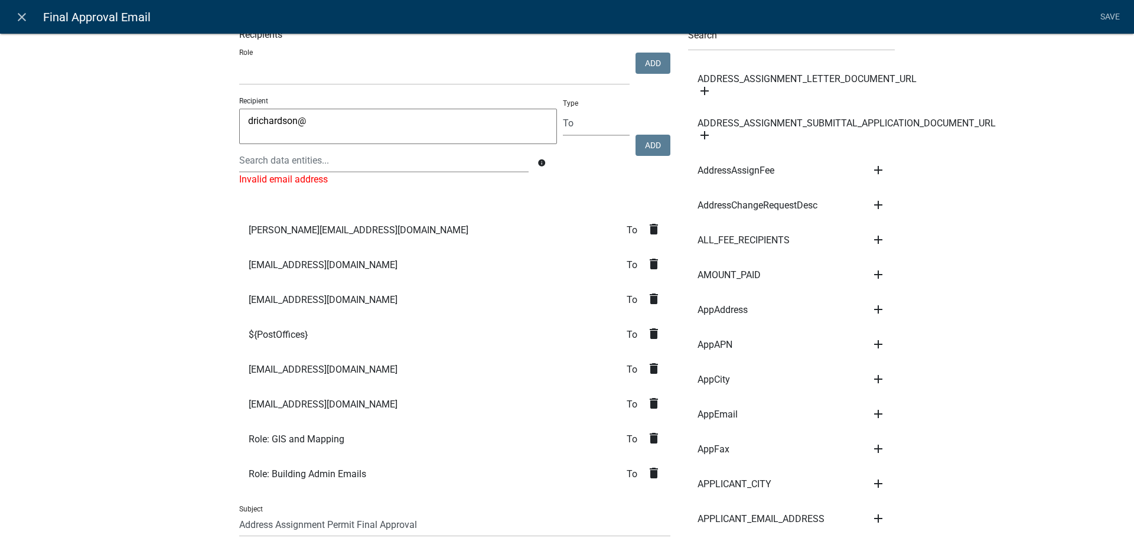
click at [319, 120] on textarea "drichardson@" at bounding box center [398, 126] width 318 height 35
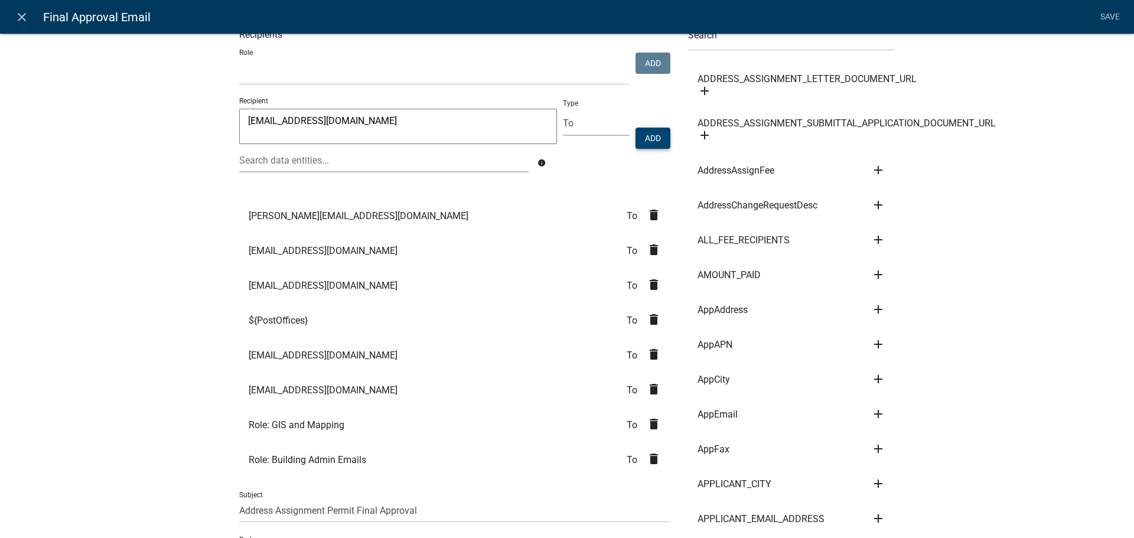
type textarea "[EMAIL_ADDRESS][DOMAIN_NAME]"
click at [644, 141] on button "Add" at bounding box center [652, 138] width 35 height 21
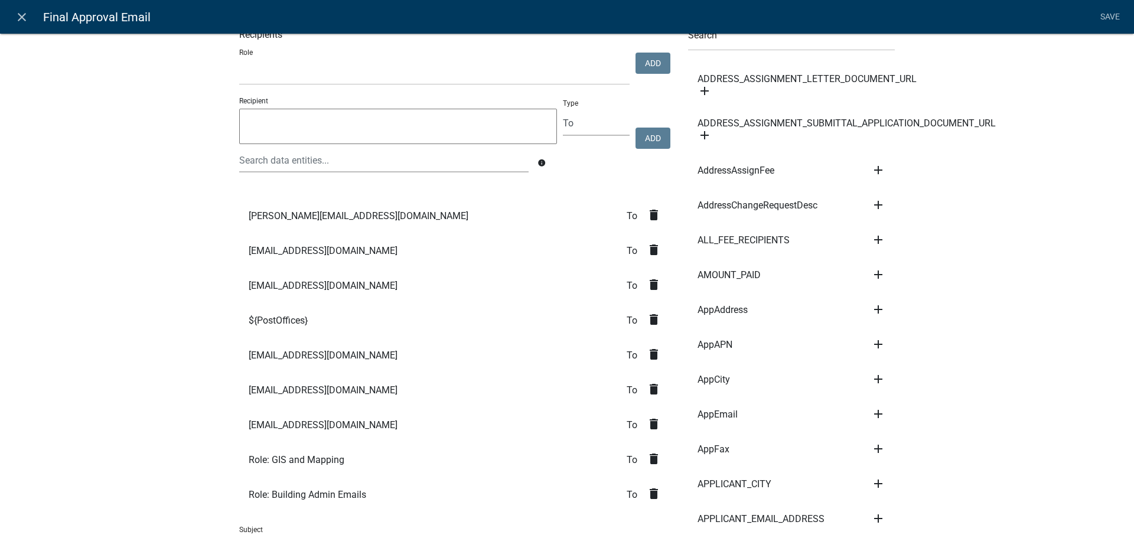
click at [286, 128] on textarea at bounding box center [398, 126] width 318 height 35
type textarea "[EMAIL_ADDRESS][DOMAIN_NAME]"
click at [645, 139] on button "Add" at bounding box center [652, 138] width 35 height 21
click at [253, 126] on textarea at bounding box center [398, 126] width 318 height 35
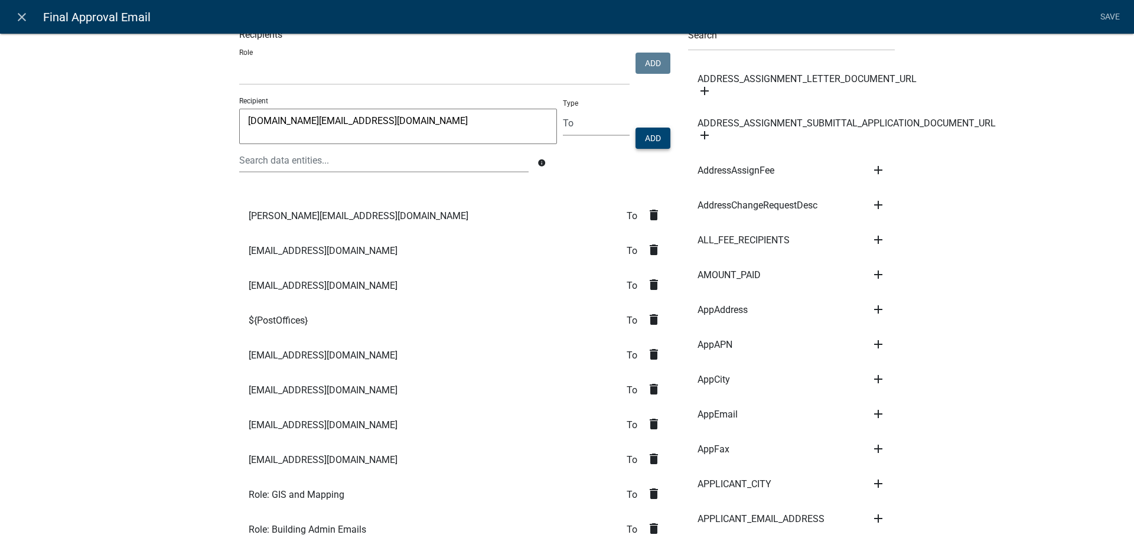
type textarea "[DOMAIN_NAME][EMAIL_ADDRESS][DOMAIN_NAME]"
click at [651, 137] on button "Add" at bounding box center [652, 138] width 35 height 21
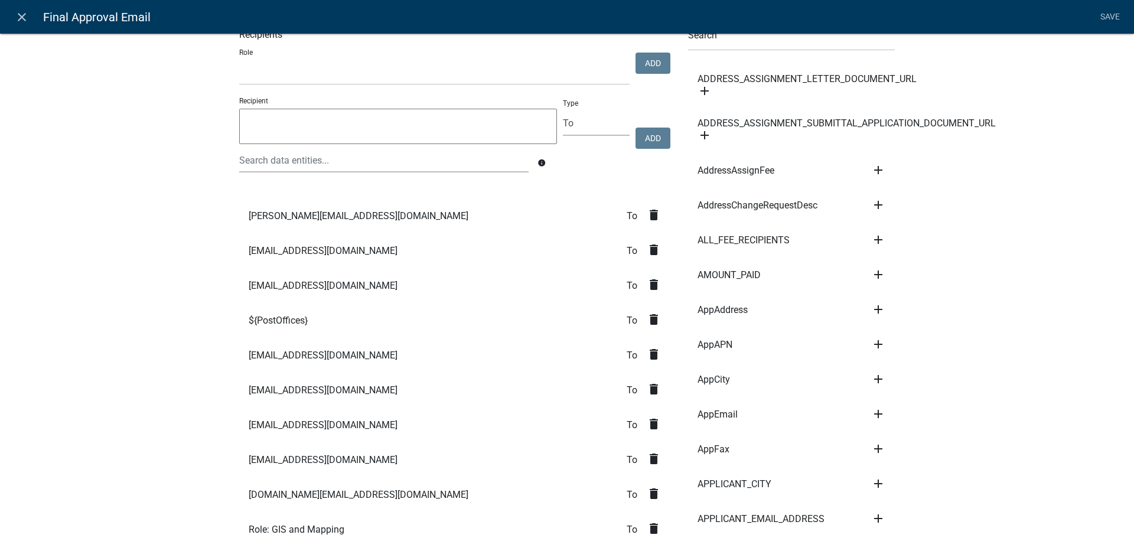
click at [315, 123] on textarea at bounding box center [398, 126] width 318 height 35
type textarea "[PERSON_NAME][EMAIL_ADDRESS][PERSON_NAME][DOMAIN_NAME]"
click at [645, 143] on button "Add" at bounding box center [652, 138] width 35 height 21
click at [303, 130] on textarea at bounding box center [398, 126] width 318 height 35
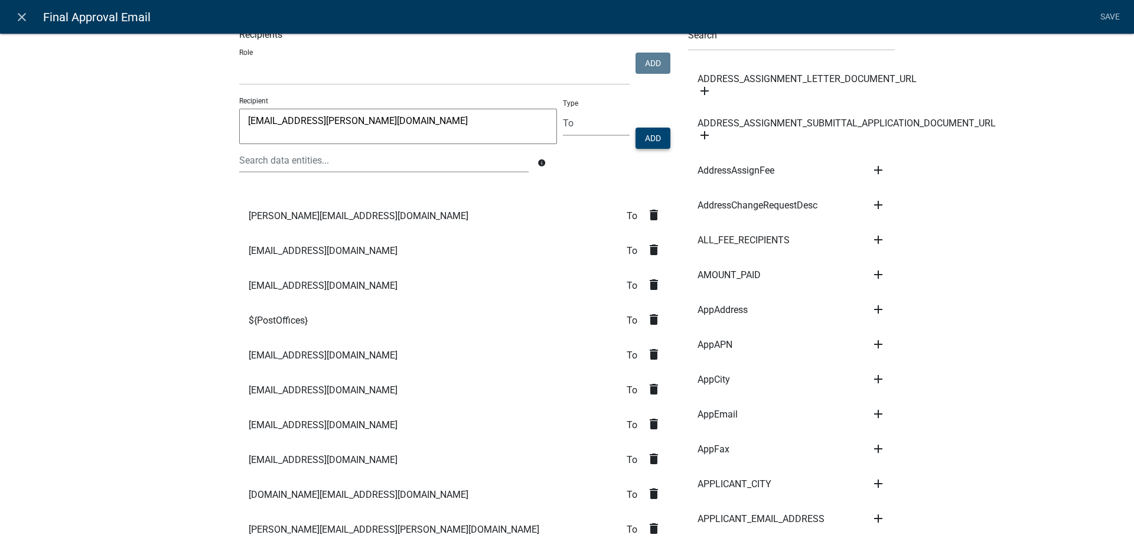
type textarea "[EMAIL_ADDRESS][PERSON_NAME][DOMAIN_NAME]"
click at [644, 138] on button "Add" at bounding box center [652, 138] width 35 height 21
click at [302, 124] on textarea at bounding box center [398, 126] width 318 height 35
type textarea "[PERSON_NAME][EMAIL_ADDRESS][PERSON_NAME][DOMAIN_NAME]"
click at [647, 140] on button "Add" at bounding box center [652, 138] width 35 height 21
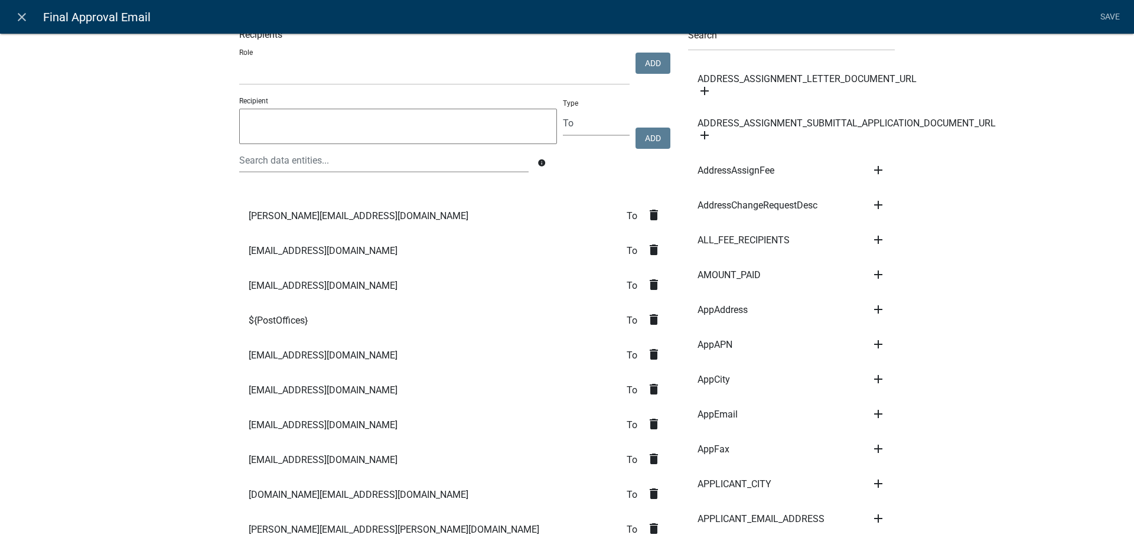
click at [377, 119] on textarea at bounding box center [398, 126] width 318 height 35
type textarea "[EMAIL_ADDRESS][PERSON_NAME][DOMAIN_NAME]"
click at [643, 142] on button "Add" at bounding box center [652, 138] width 35 height 21
click at [279, 128] on textarea at bounding box center [398, 126] width 318 height 35
type textarea "8"
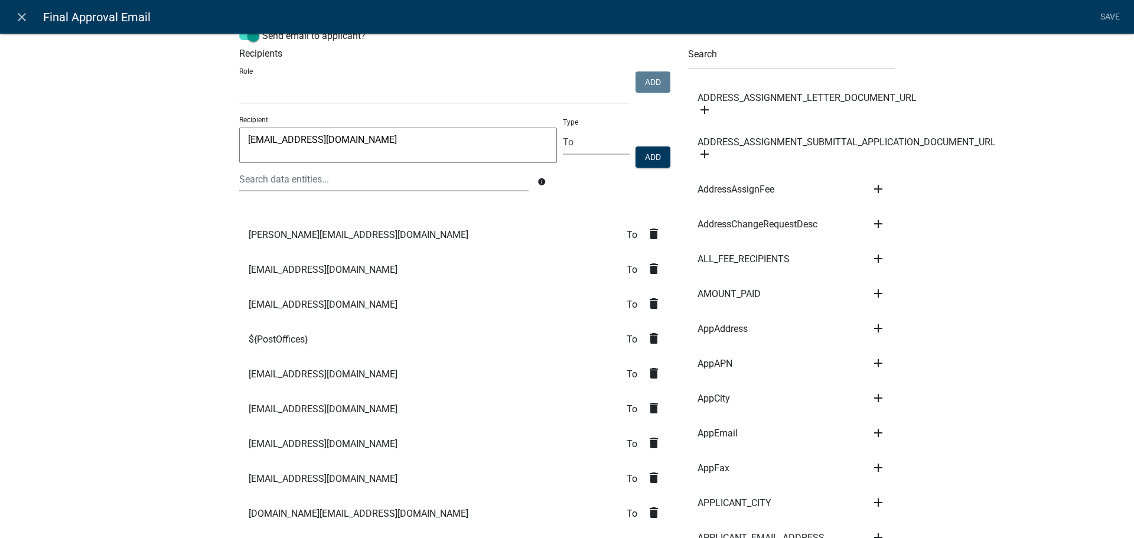
scroll to position [0, 0]
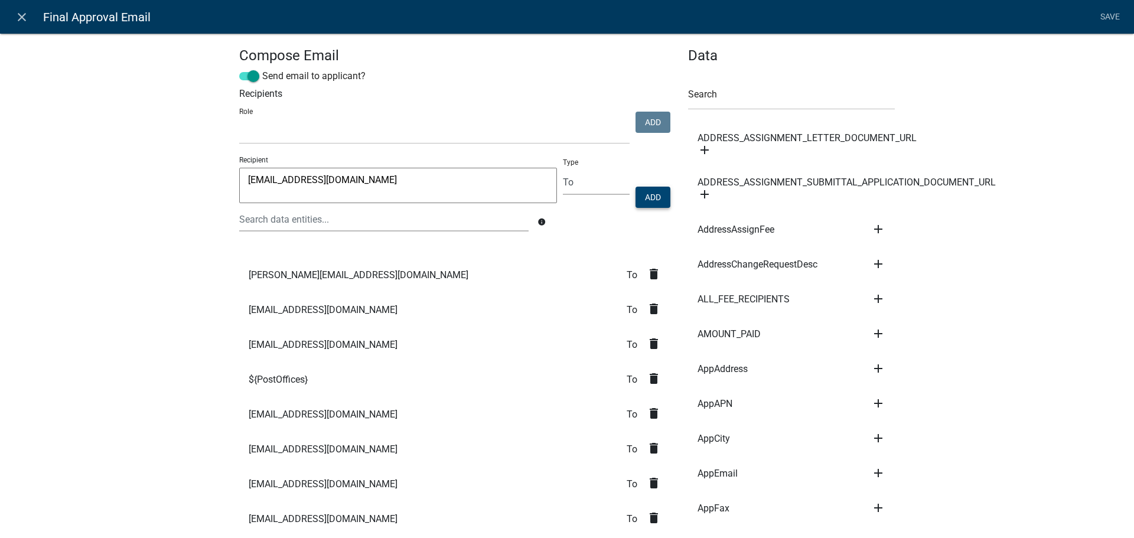
type textarea "[EMAIL_ADDRESS][DOMAIN_NAME]"
click at [653, 195] on button "Add" at bounding box center [652, 197] width 35 height 21
click at [264, 179] on textarea at bounding box center [398, 185] width 318 height 35
type textarea "[EMAIL_ADDRESS][DOMAIN_NAME]"
click at [657, 203] on button "Add" at bounding box center [652, 197] width 35 height 21
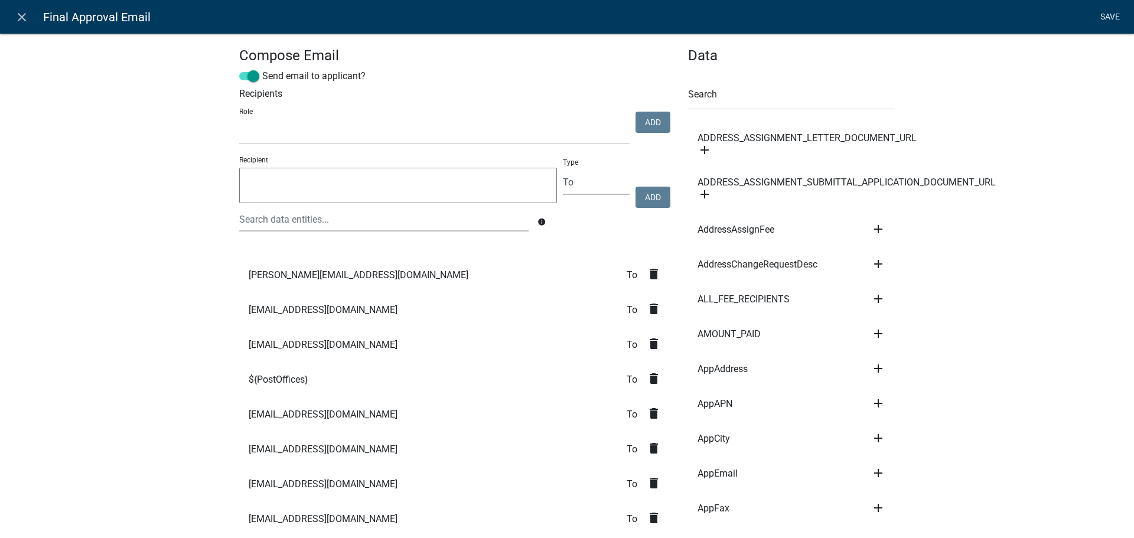
click at [1107, 17] on link "Save" at bounding box center [1110, 17] width 30 height 22
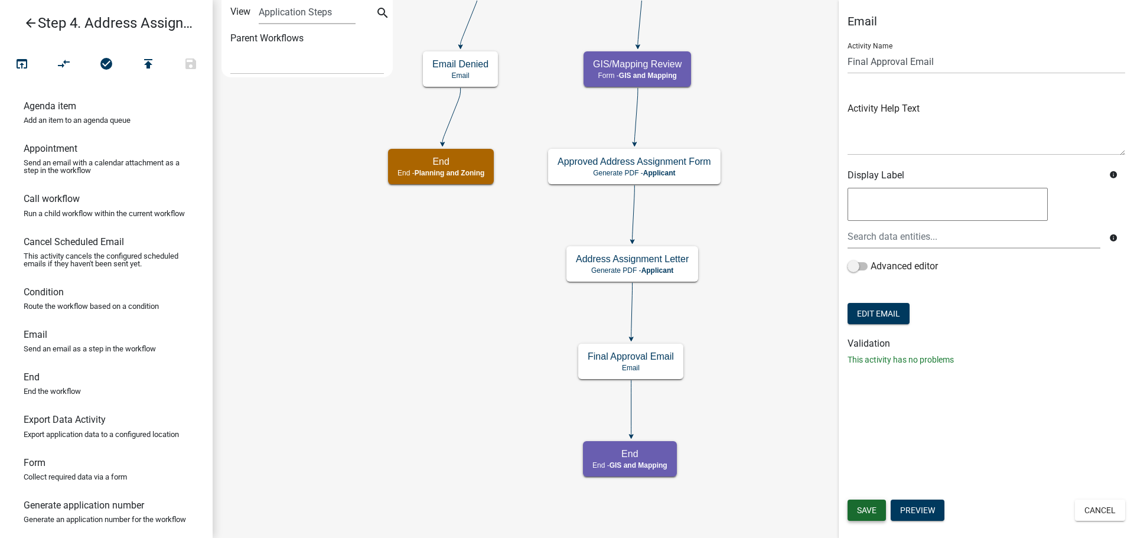
click at [860, 512] on span "Save" at bounding box center [866, 509] width 19 height 9
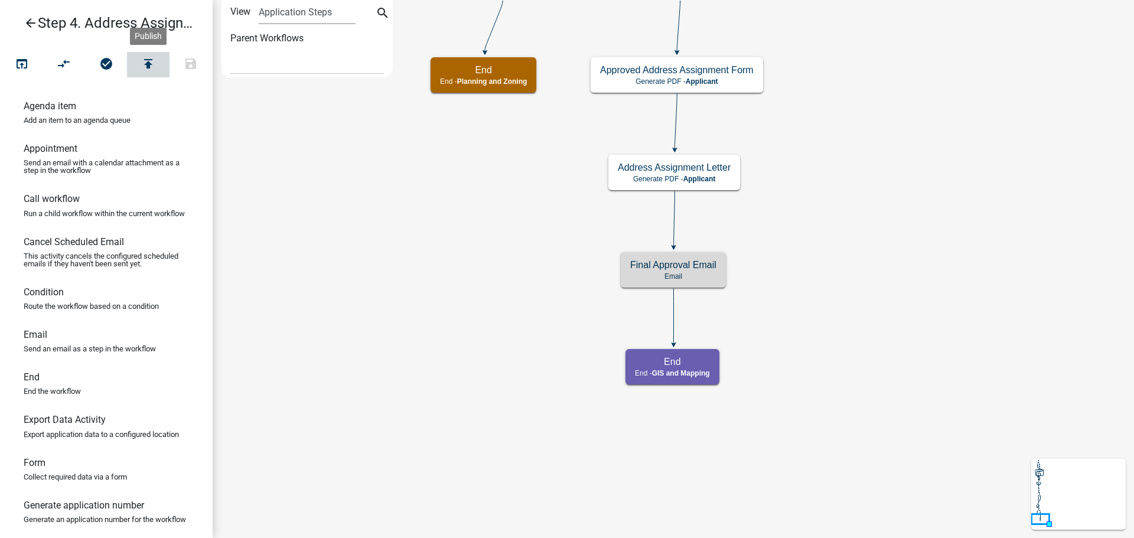
click at [149, 66] on icon "publish" at bounding box center [148, 65] width 14 height 17
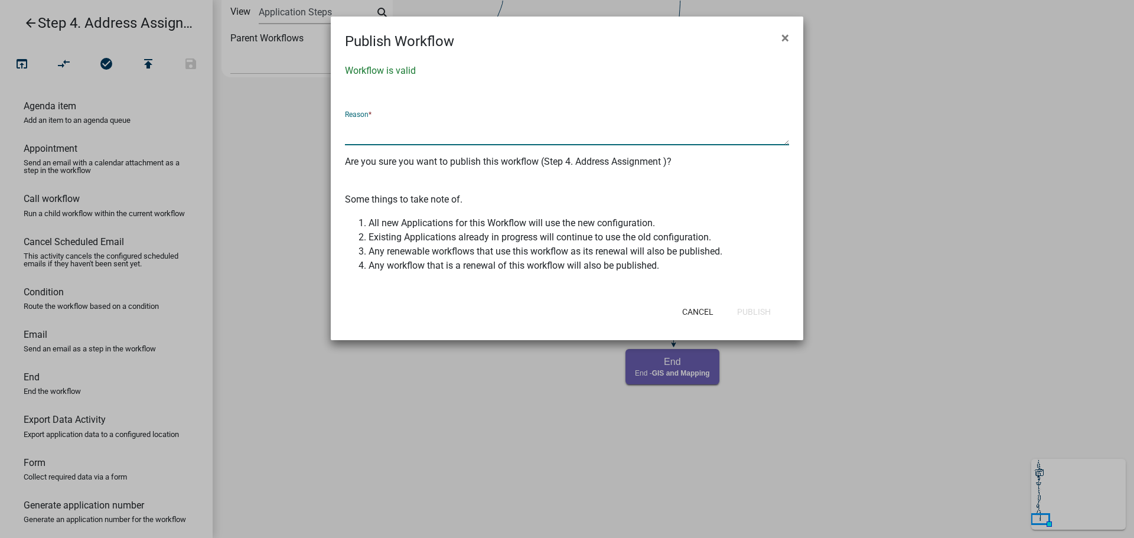
click at [387, 133] on textarea at bounding box center [567, 131] width 444 height 27
type textarea "Added emails to final decision"
click at [759, 311] on button "Publish" at bounding box center [753, 311] width 53 height 21
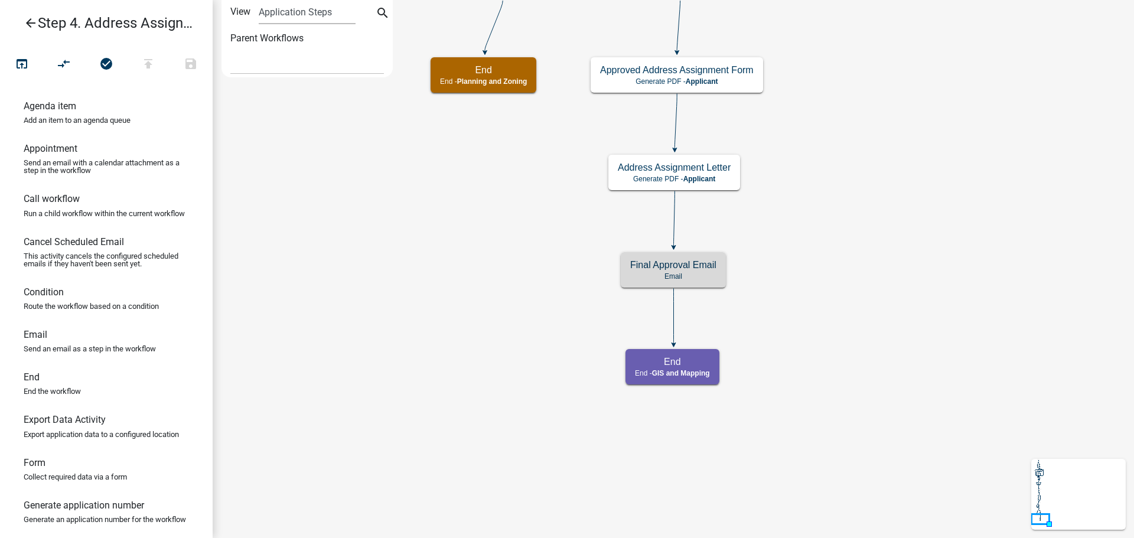
click at [29, 19] on icon "arrow_back" at bounding box center [31, 24] width 14 height 17
